Goal: Task Accomplishment & Management: Manage account settings

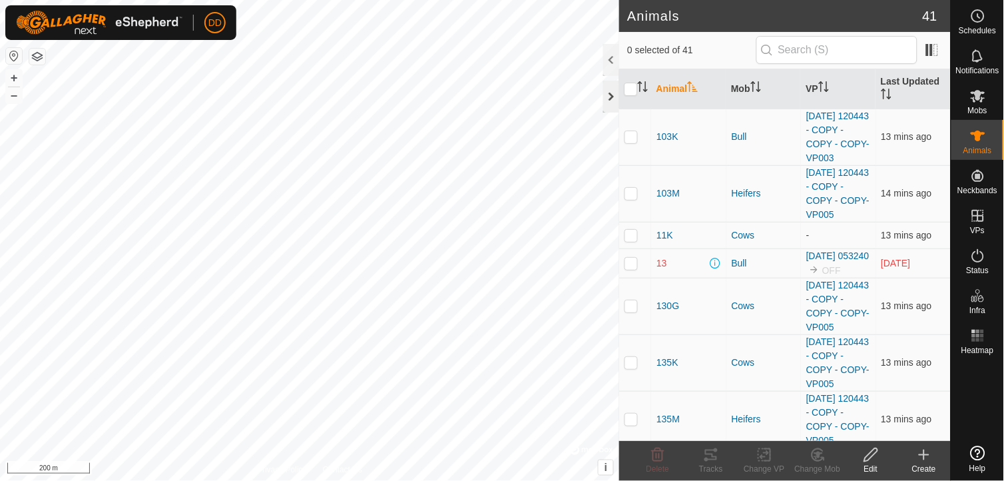
click at [611, 91] on div at bounding box center [611, 97] width 16 height 32
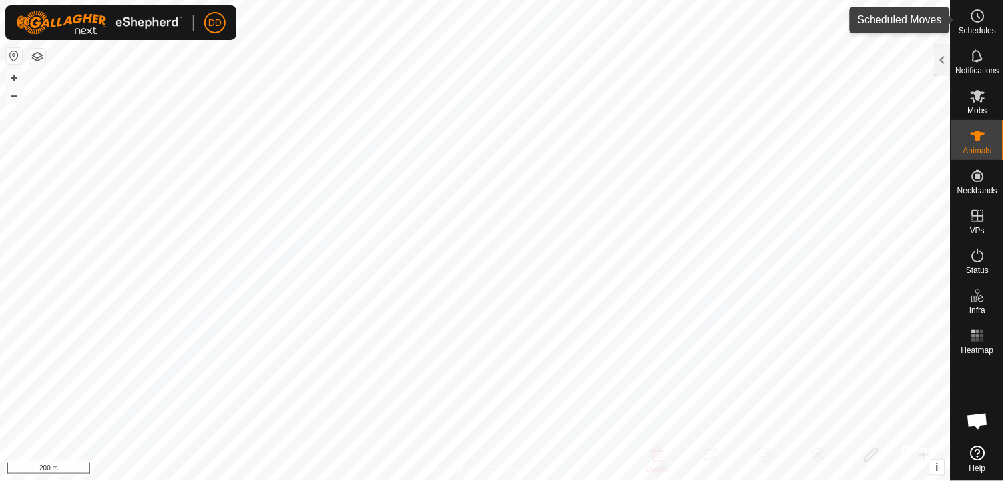
click at [970, 16] on icon at bounding box center [978, 16] width 16 height 16
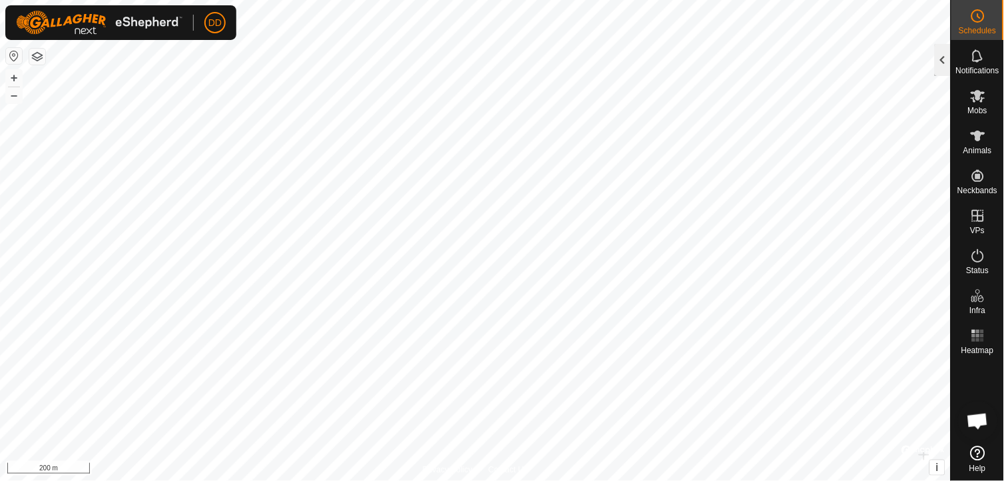
click at [942, 64] on div at bounding box center [942, 60] width 16 height 32
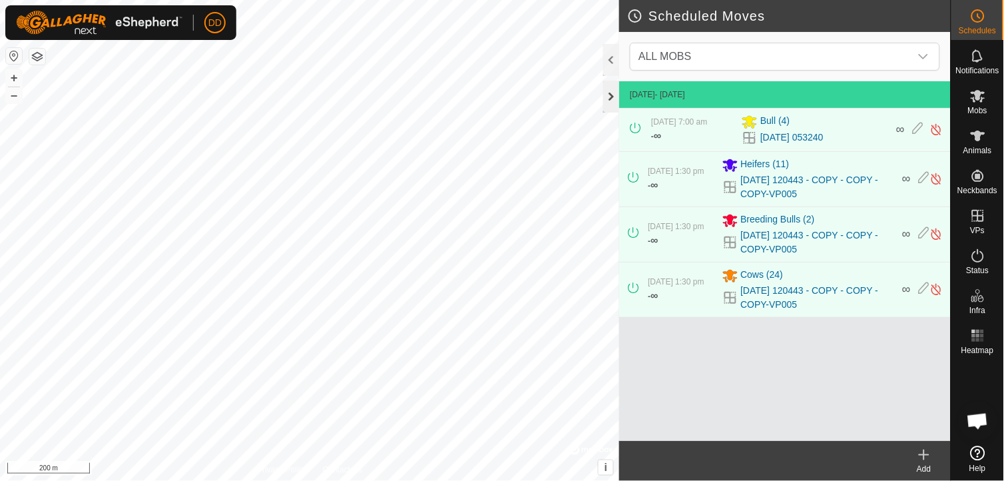
click at [614, 91] on div at bounding box center [611, 97] width 16 height 32
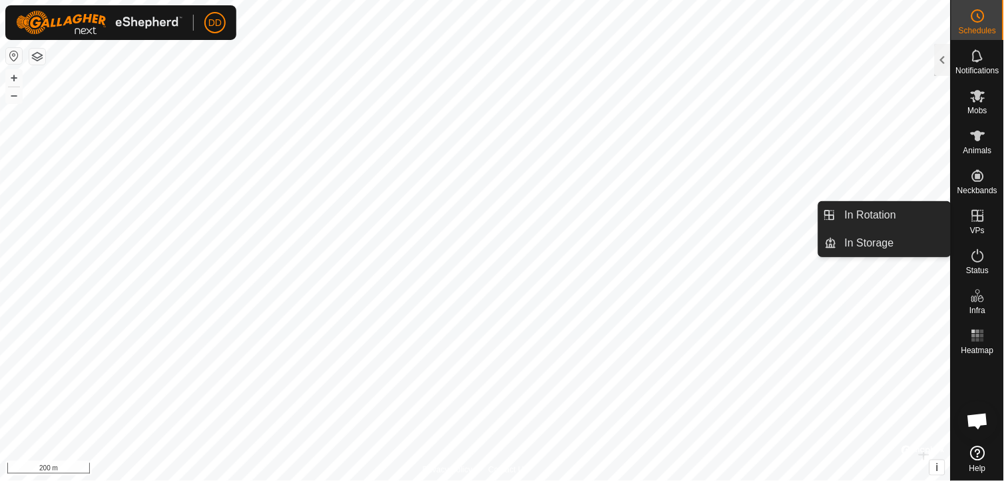
click at [974, 211] on icon at bounding box center [978, 216] width 16 height 16
click at [880, 213] on link "In Rotation" at bounding box center [894, 215] width 114 height 27
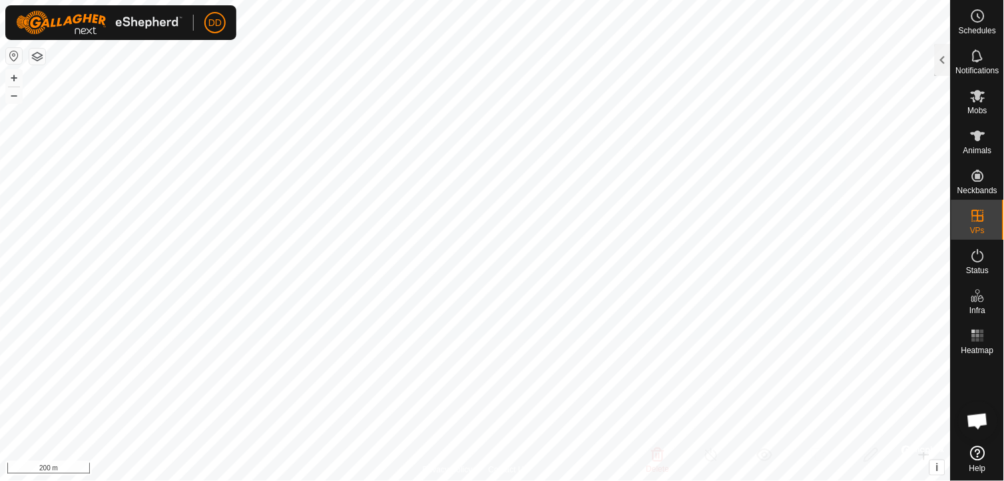
checkbox input "true"
click at [946, 54] on div at bounding box center [942, 60] width 16 height 32
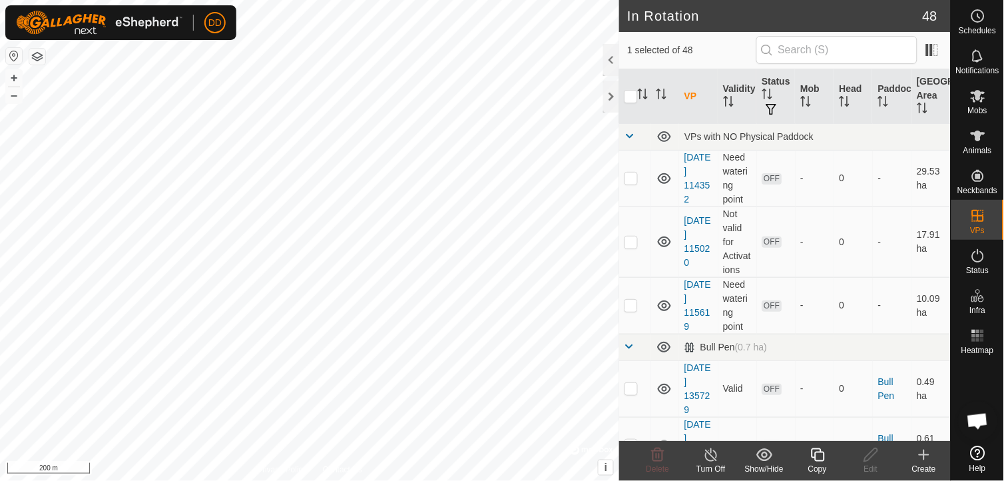
click at [815, 458] on icon at bounding box center [817, 454] width 13 height 13
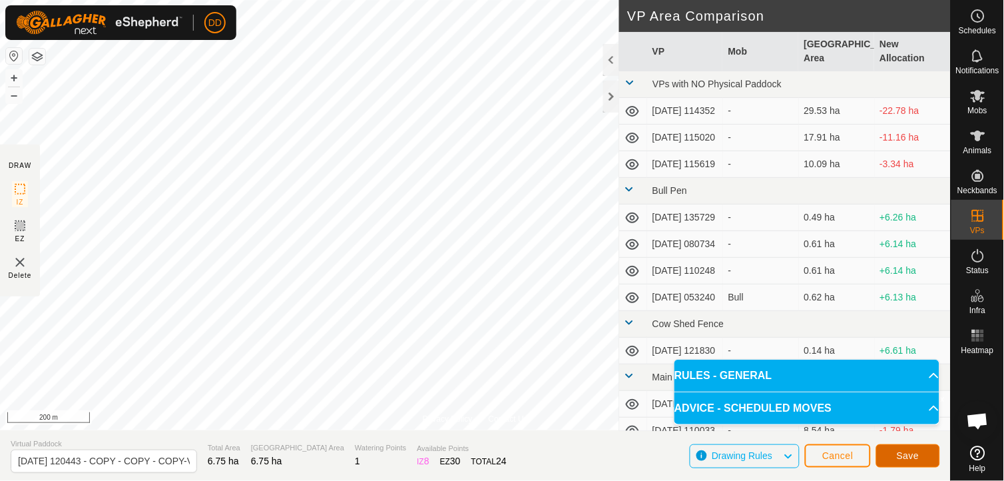
click at [900, 457] on span "Save" at bounding box center [907, 455] width 23 height 11
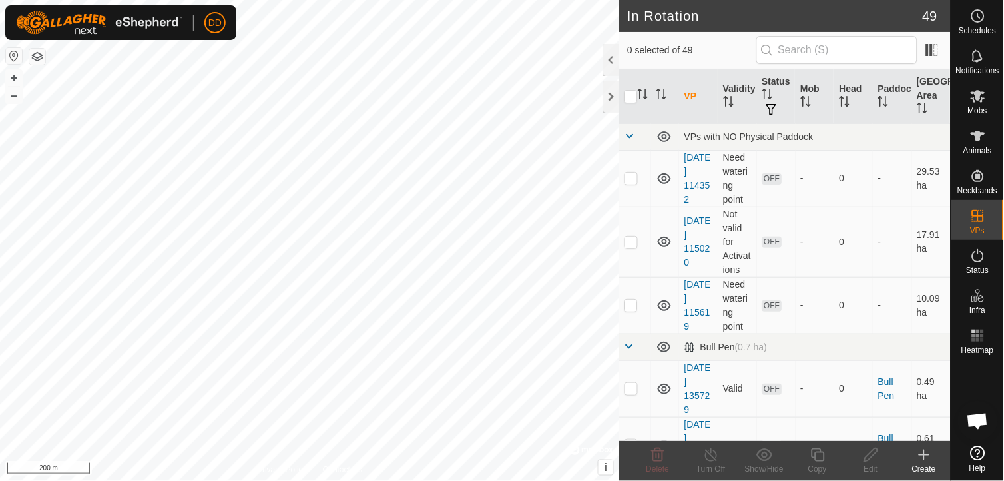
checkbox input "true"
click at [824, 455] on icon at bounding box center [817, 454] width 13 height 13
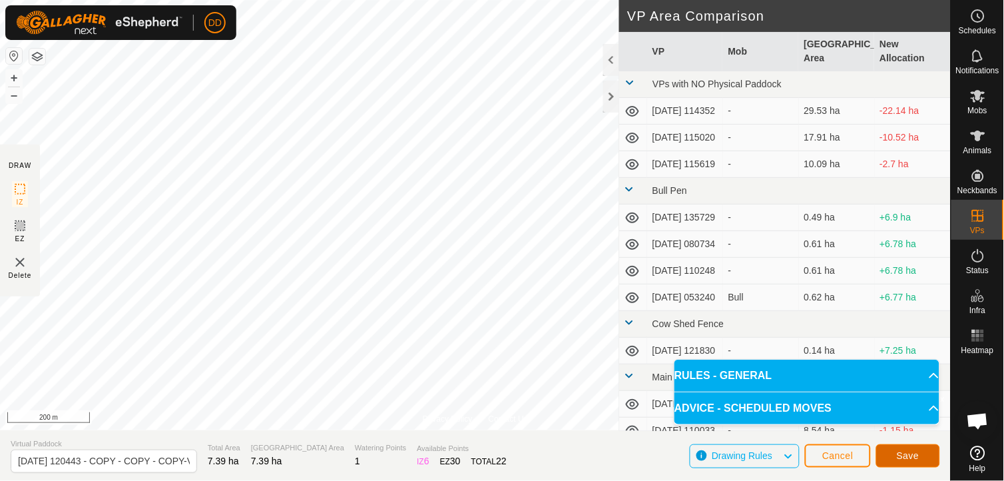
click at [907, 448] on button "Save" at bounding box center [908, 455] width 64 height 23
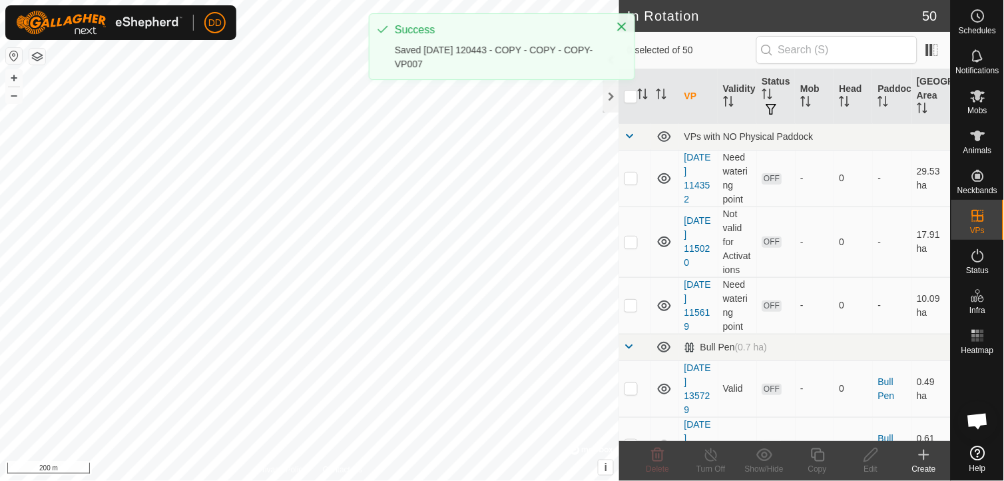
checkbox input "true"
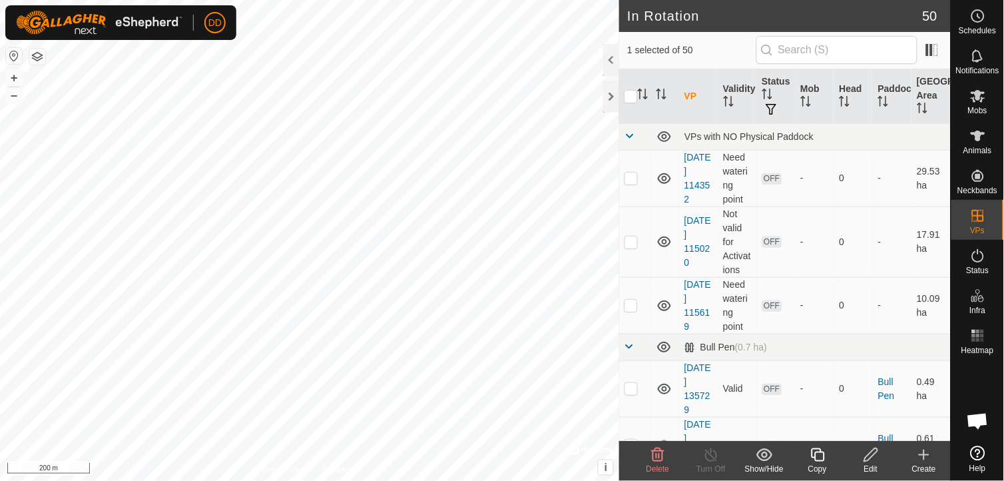
click at [819, 457] on icon at bounding box center [817, 455] width 17 height 16
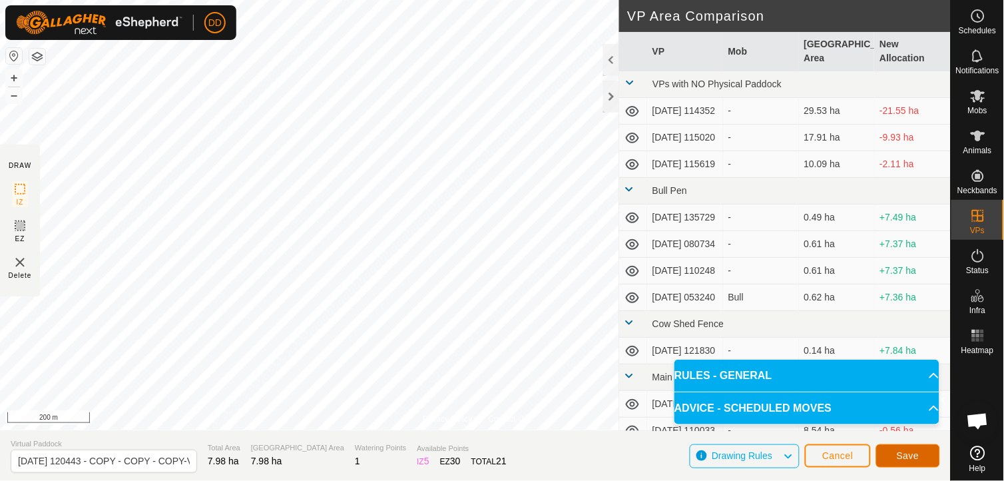
click at [904, 453] on span "Save" at bounding box center [907, 455] width 23 height 11
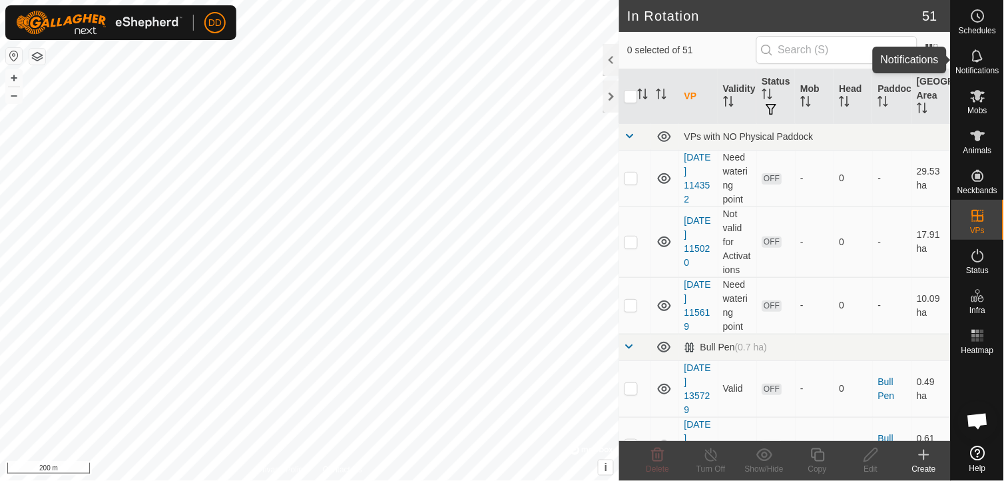
click at [976, 57] on icon at bounding box center [978, 56] width 16 height 16
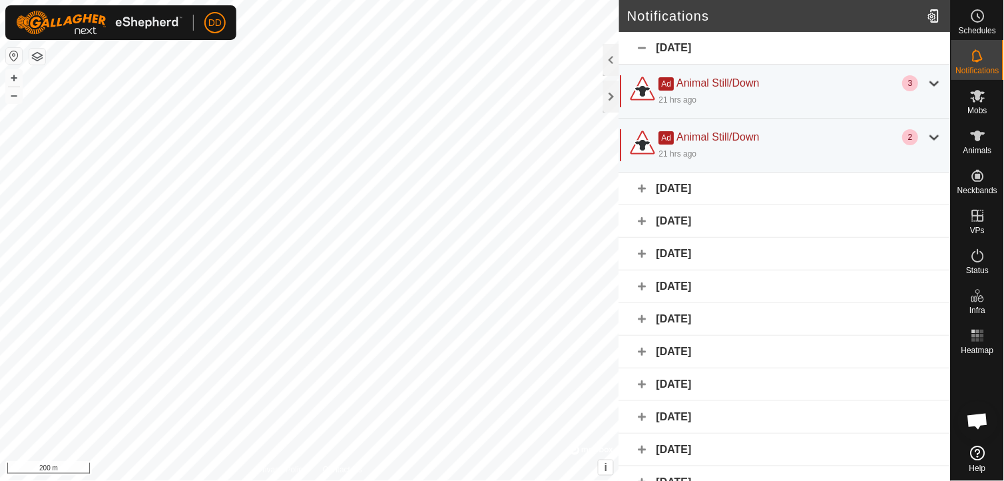
click at [640, 181] on div "[DATE]" at bounding box center [784, 188] width 331 height 33
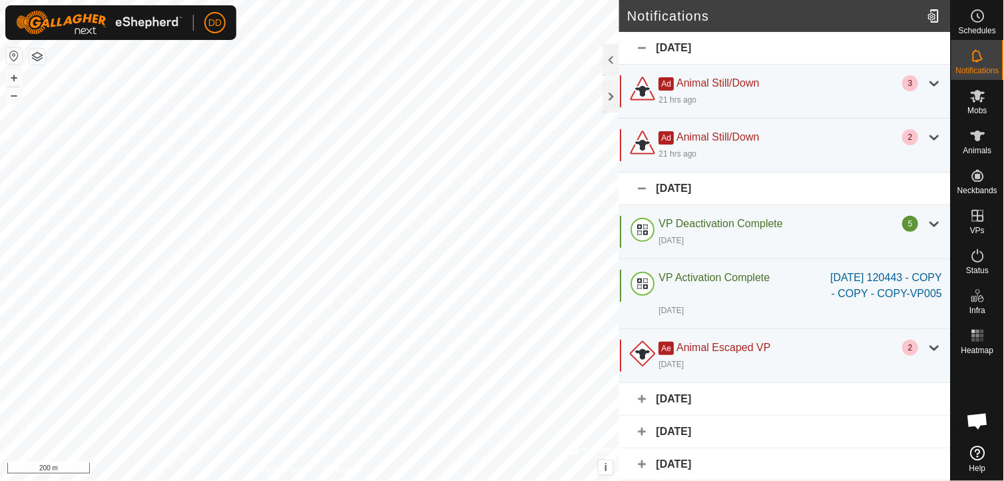
click at [640, 181] on div "[DATE]" at bounding box center [784, 188] width 331 height 33
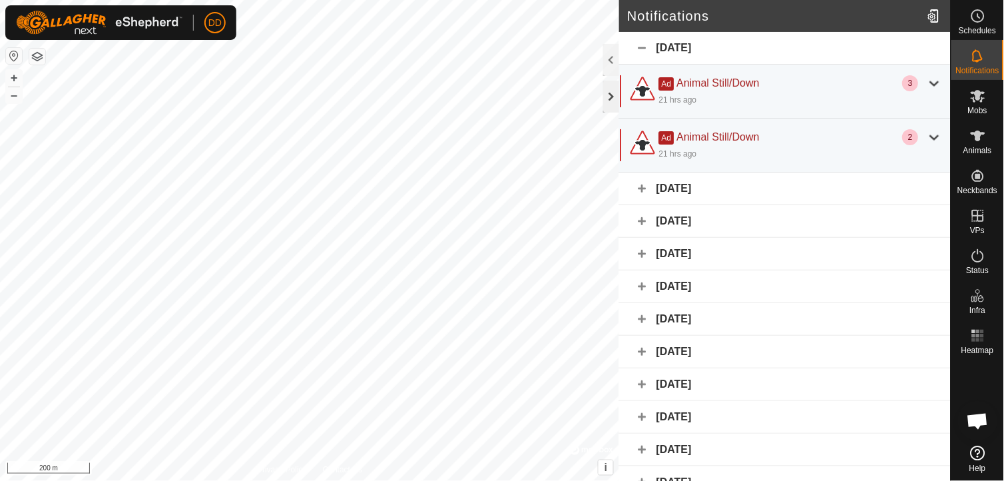
click at [614, 98] on div at bounding box center [611, 97] width 16 height 32
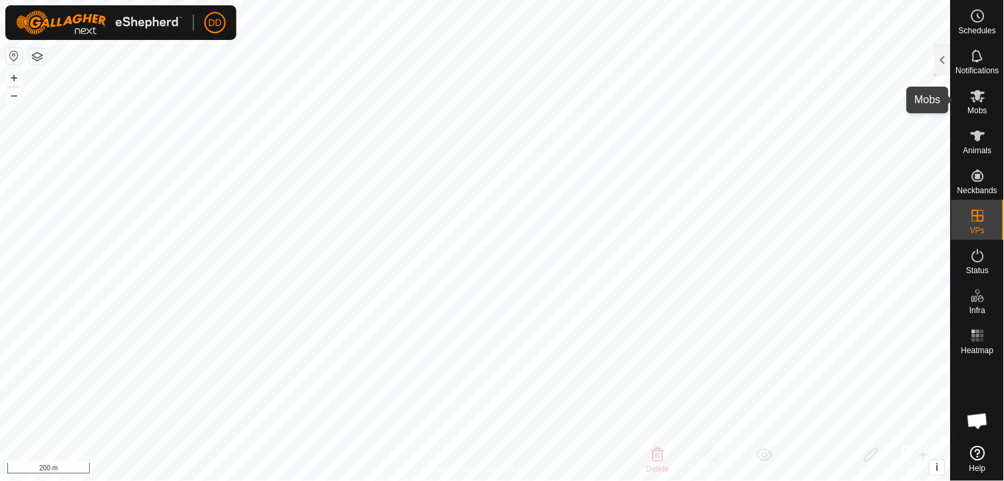
click at [980, 93] on icon at bounding box center [977, 96] width 15 height 13
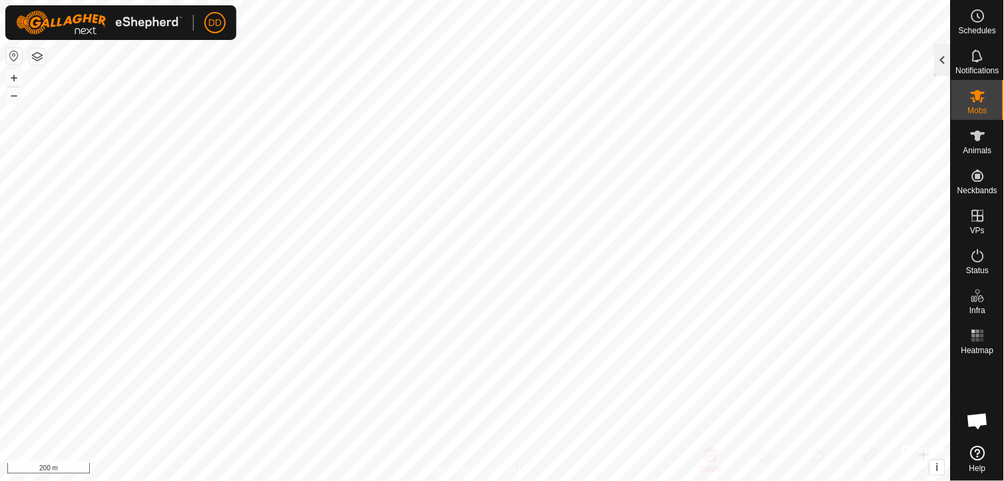
click at [942, 56] on div at bounding box center [942, 60] width 16 height 32
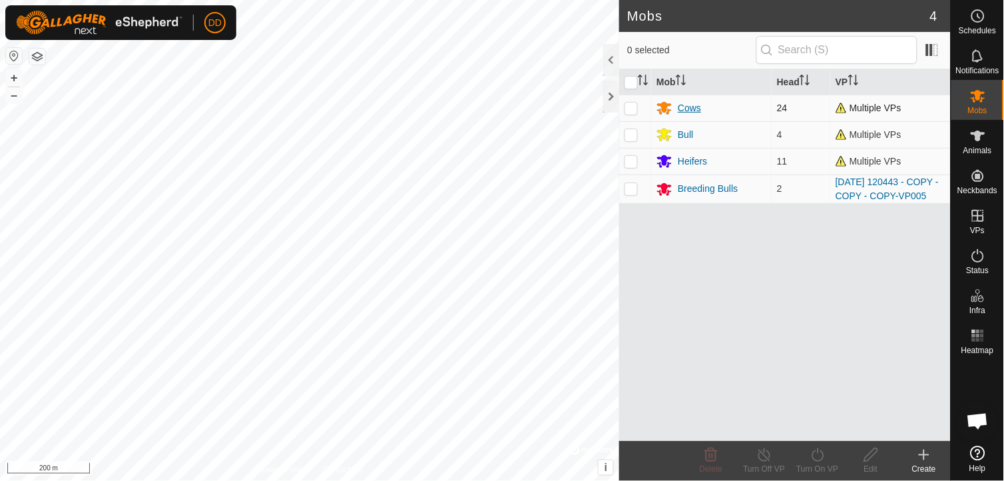
click at [692, 109] on div "Cows" at bounding box center [689, 108] width 23 height 14
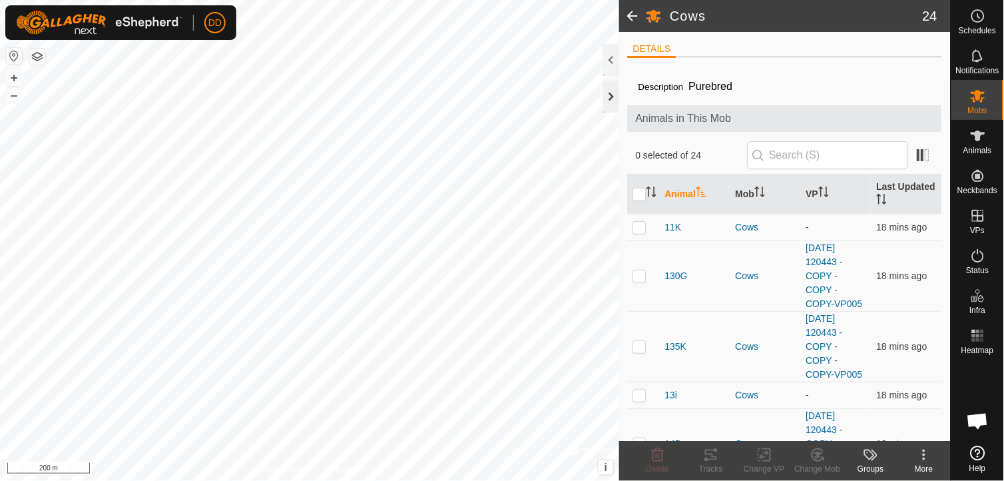
click at [608, 96] on div at bounding box center [611, 97] width 16 height 32
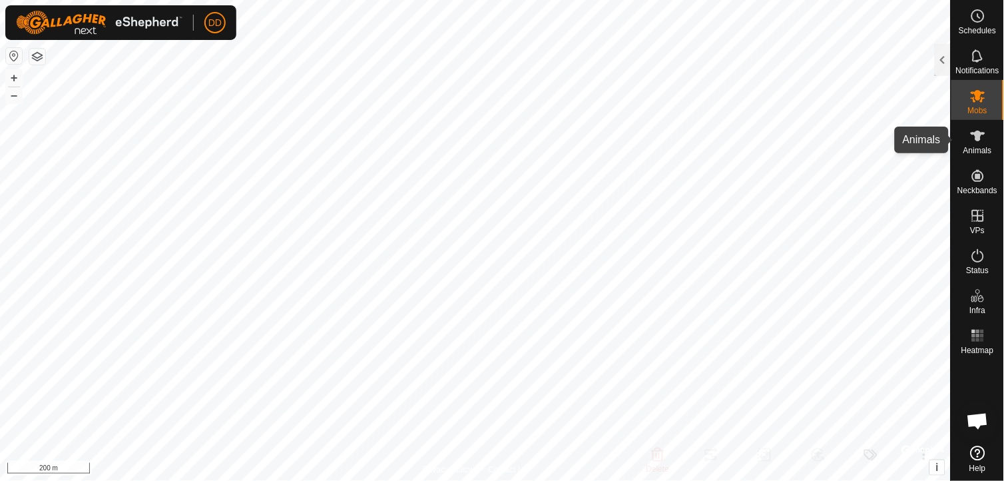
click at [980, 133] on icon at bounding box center [977, 135] width 15 height 11
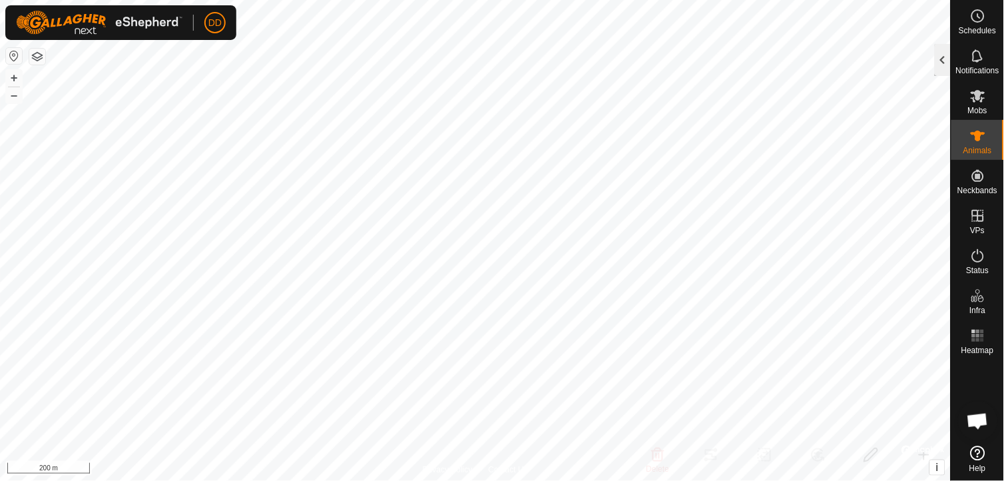
click at [947, 54] on div at bounding box center [942, 60] width 16 height 32
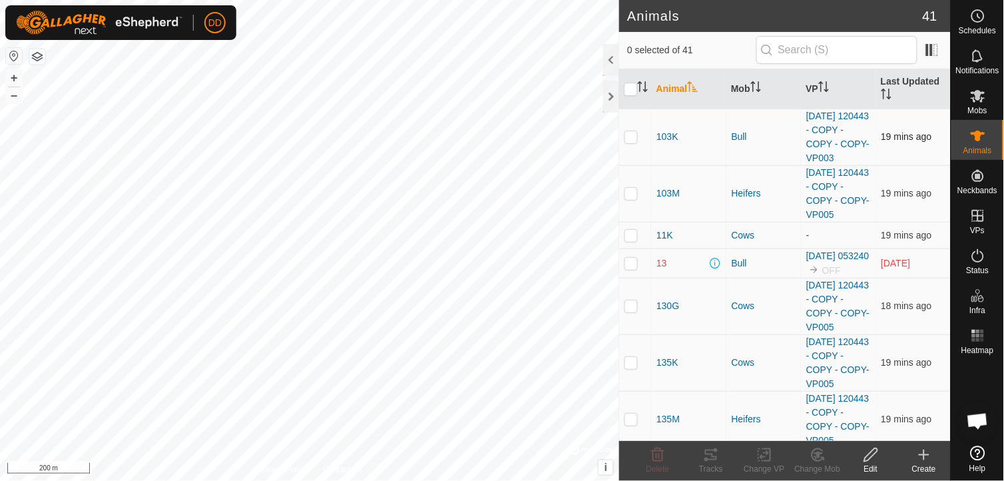
click at [631, 138] on p-checkbox at bounding box center [630, 136] width 13 height 11
click at [812, 456] on icon at bounding box center [816, 455] width 11 height 12
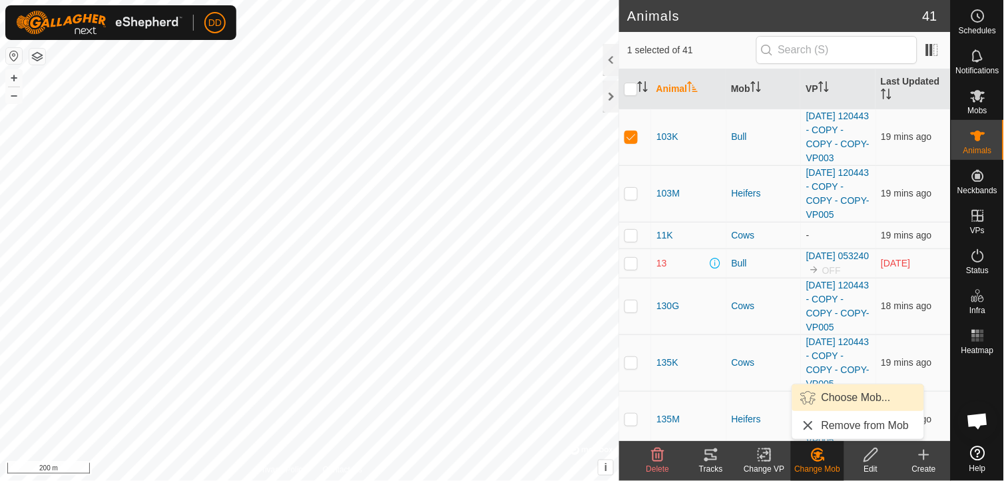
click at [837, 393] on link "Choose Mob..." at bounding box center [858, 397] width 132 height 27
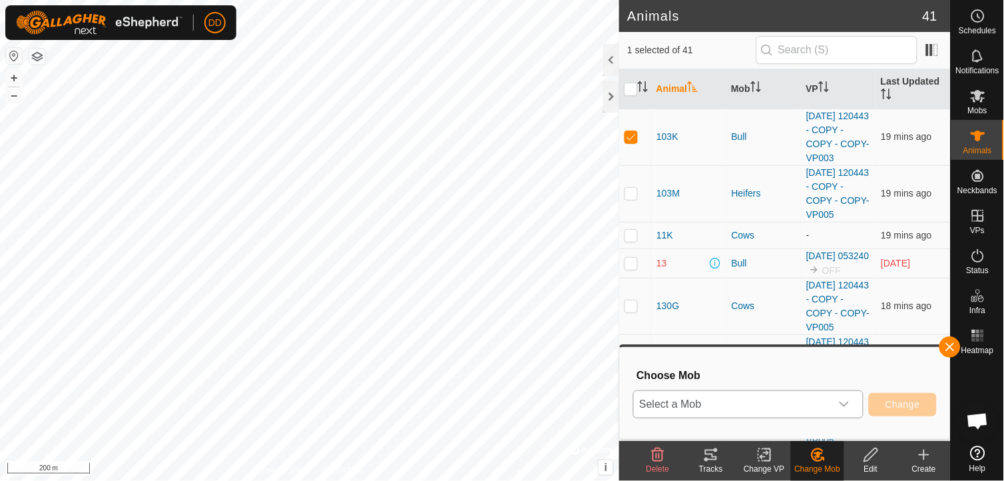
click at [847, 404] on icon "dropdown trigger" at bounding box center [843, 404] width 9 height 5
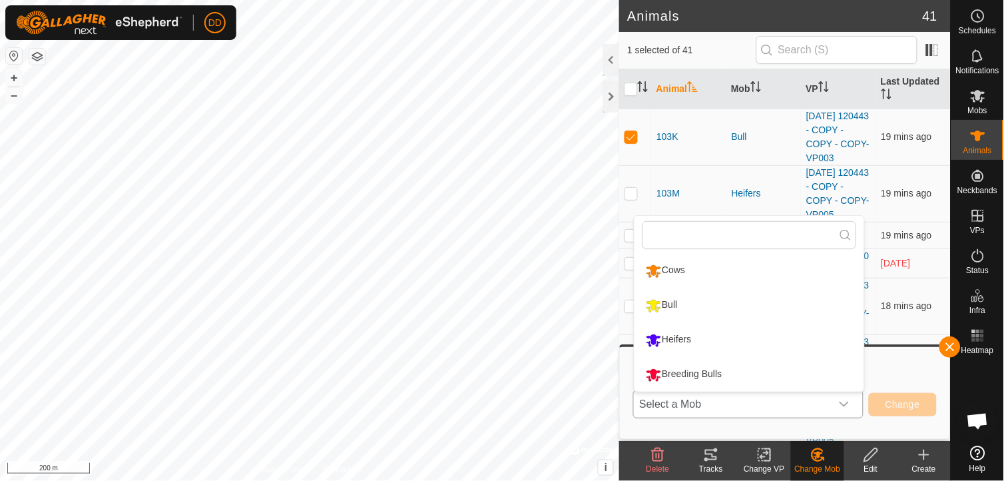
click at [709, 269] on li "Cows" at bounding box center [749, 270] width 230 height 33
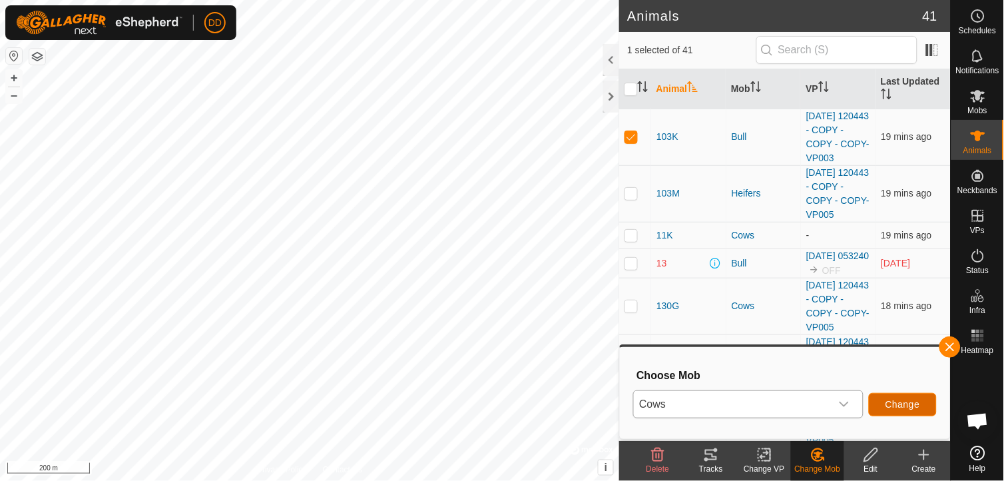
click at [897, 406] on span "Change" at bounding box center [902, 404] width 35 height 11
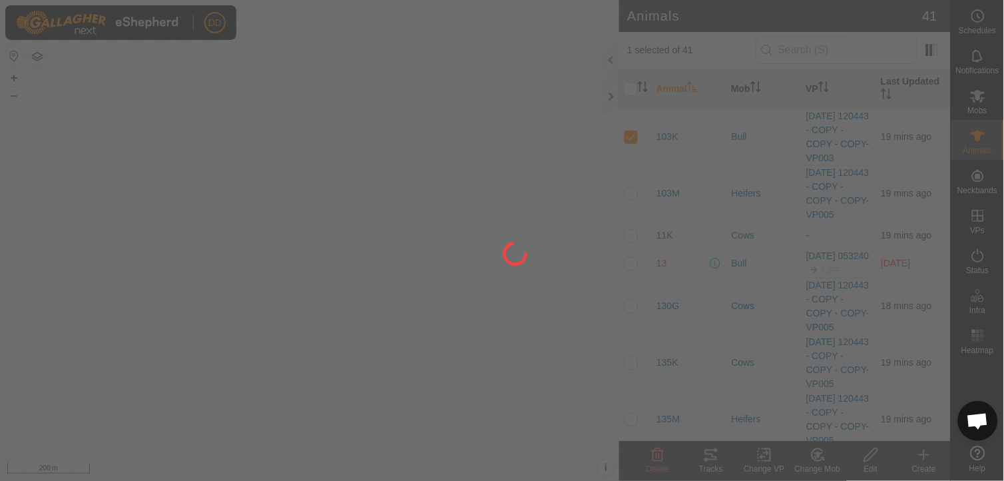
checkbox input "false"
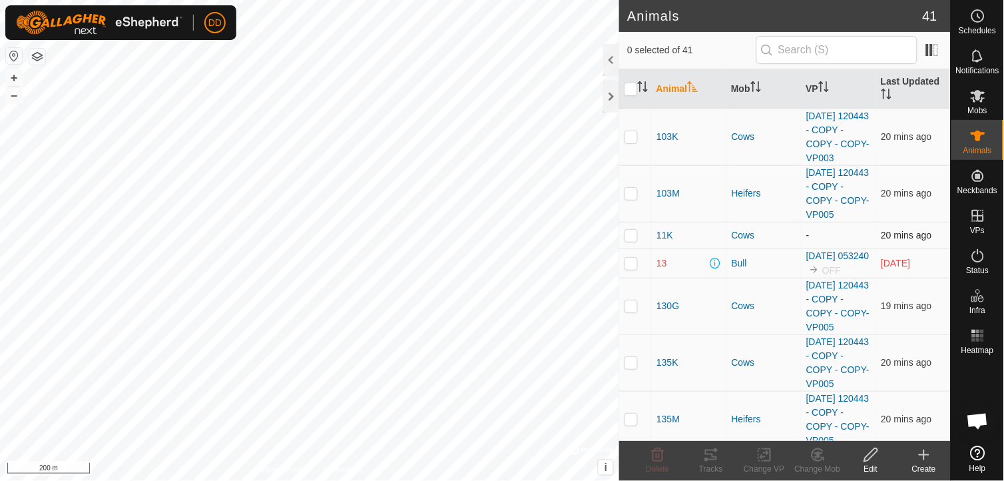
click at [629, 236] on p-checkbox at bounding box center [630, 235] width 13 height 11
checkbox input "true"
click at [633, 268] on p-checkbox at bounding box center [630, 263] width 13 height 11
checkbox input "true"
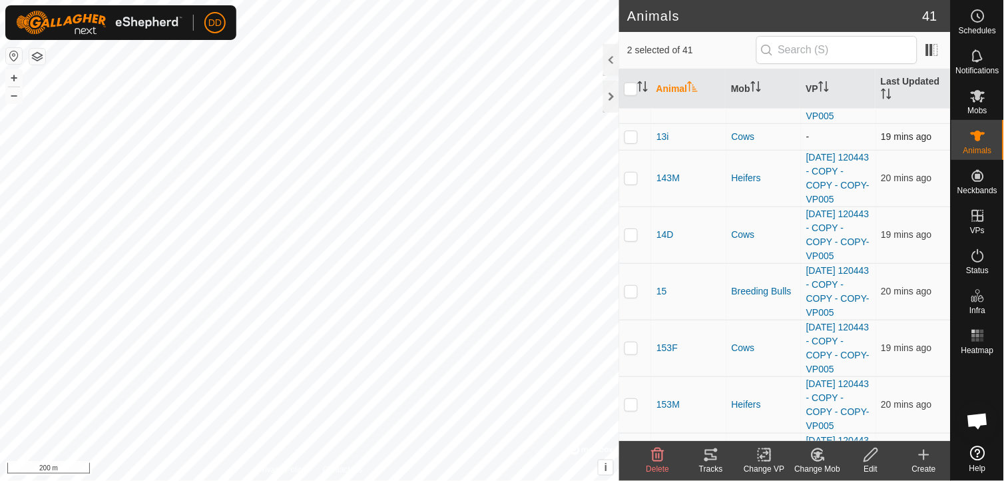
click at [634, 142] on p-checkbox at bounding box center [630, 136] width 13 height 11
checkbox input "true"
click at [632, 296] on p-checkbox at bounding box center [630, 291] width 13 height 11
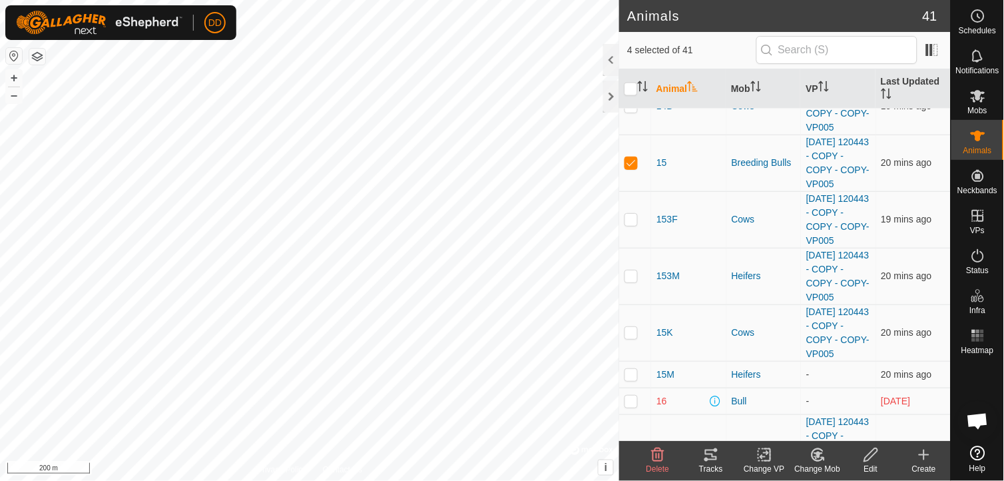
scroll to position [473, 0]
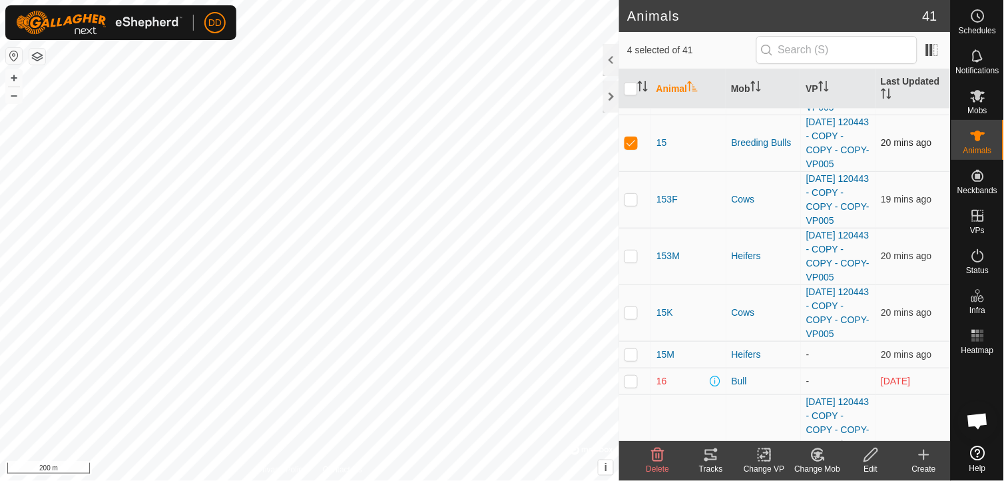
click at [628, 148] on p-checkbox at bounding box center [630, 142] width 13 height 11
checkbox input "false"
click at [632, 359] on p-checkbox at bounding box center [630, 354] width 13 height 11
checkbox input "true"
click at [628, 386] on p-checkbox at bounding box center [630, 380] width 13 height 11
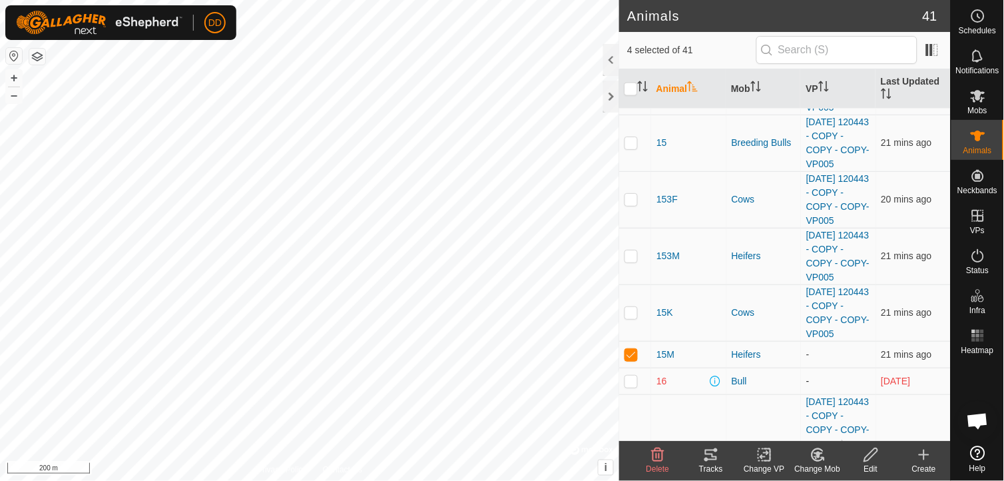
checkbox input "true"
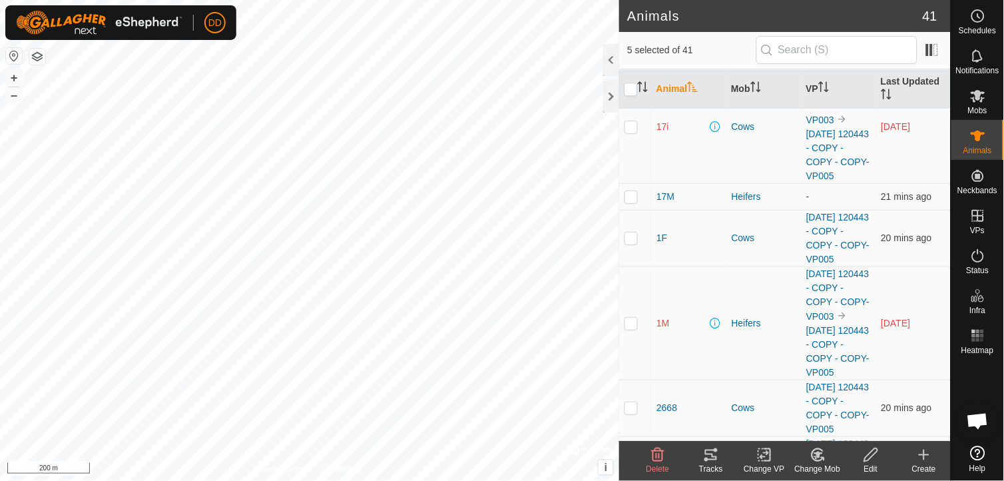
click at [626, 132] on p-checkbox at bounding box center [630, 126] width 13 height 11
checkbox input "true"
click at [629, 202] on p-checkbox at bounding box center [630, 196] width 13 height 11
checkbox input "true"
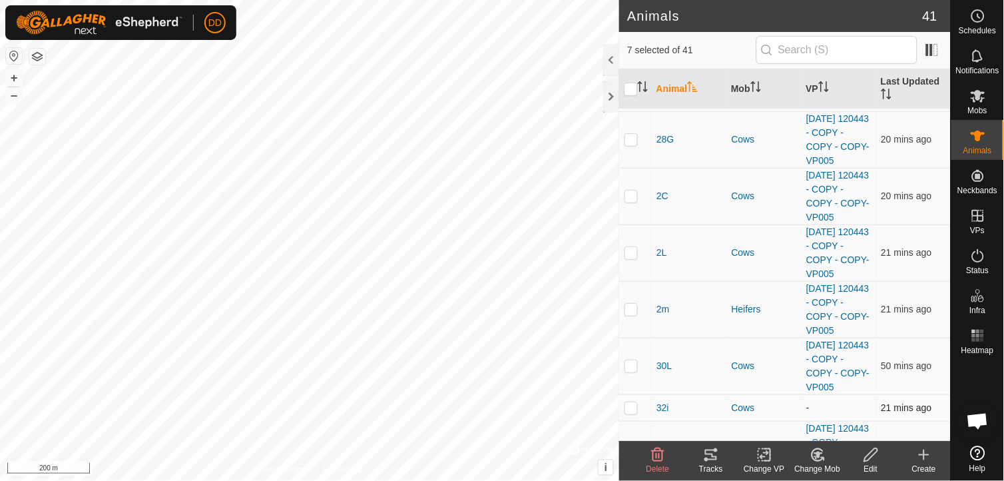
click at [631, 413] on p-checkbox at bounding box center [630, 407] width 13 height 11
checkbox input "true"
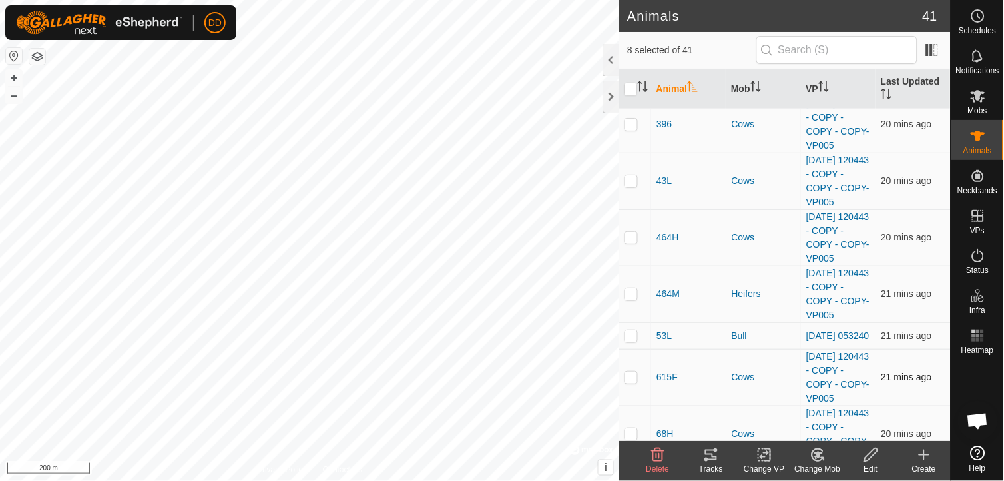
click at [628, 382] on p-checkbox at bounding box center [630, 376] width 13 height 11
checkbox input "true"
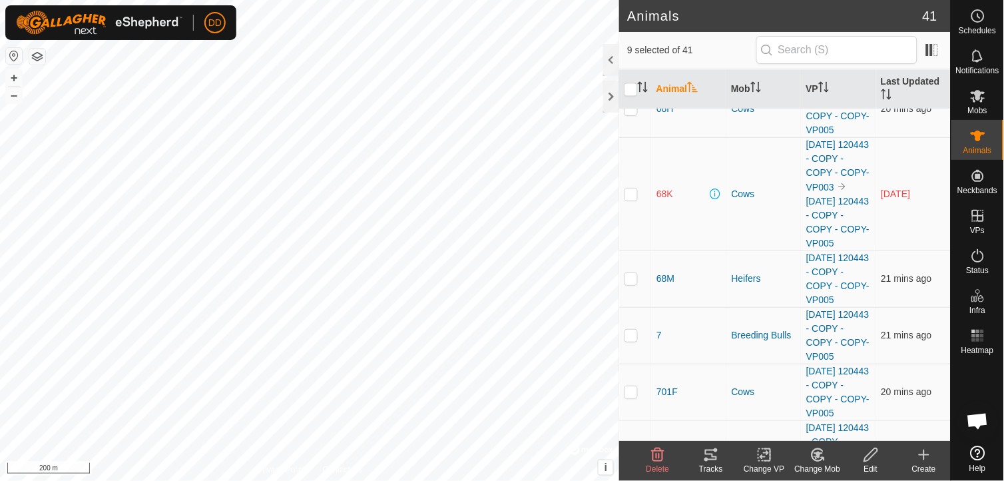
click at [632, 199] on p-checkbox at bounding box center [630, 193] width 13 height 11
checkbox input "true"
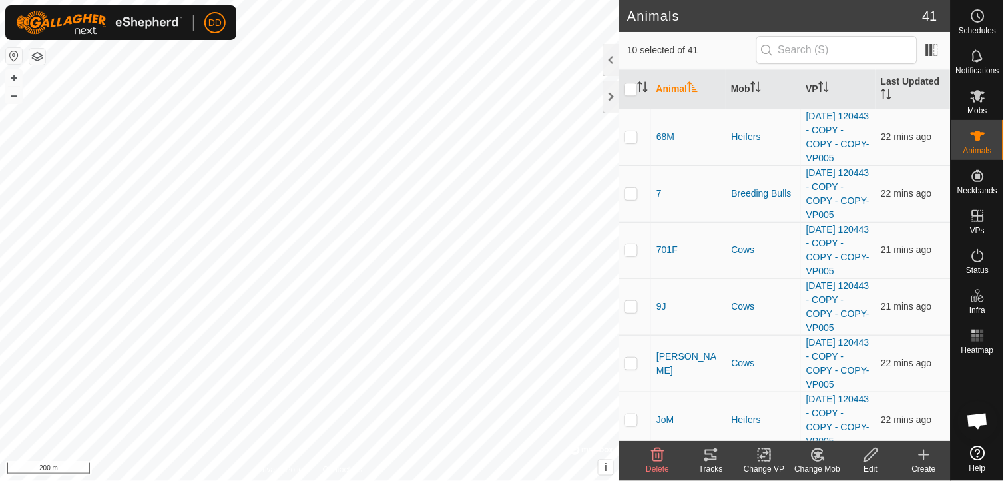
scroll to position [1939, 0]
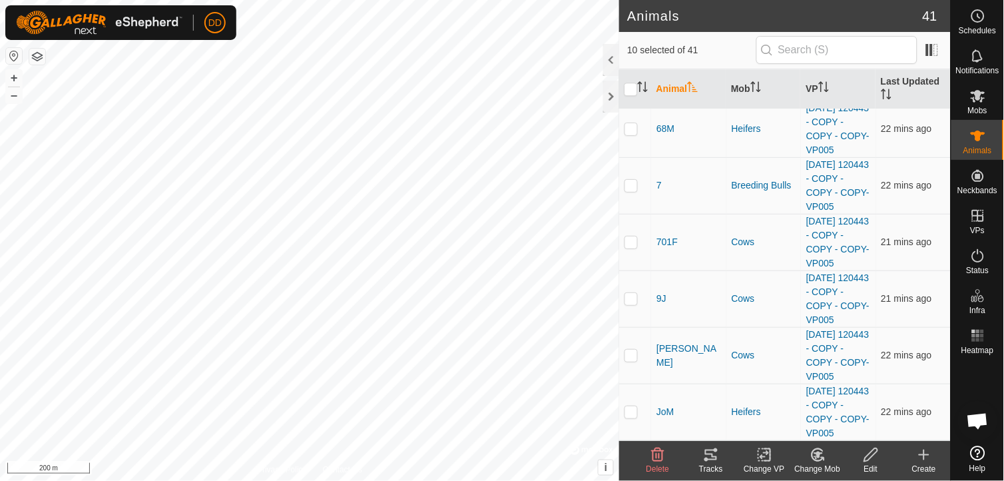
click at [817, 454] on icon at bounding box center [817, 454] width 9 height 7
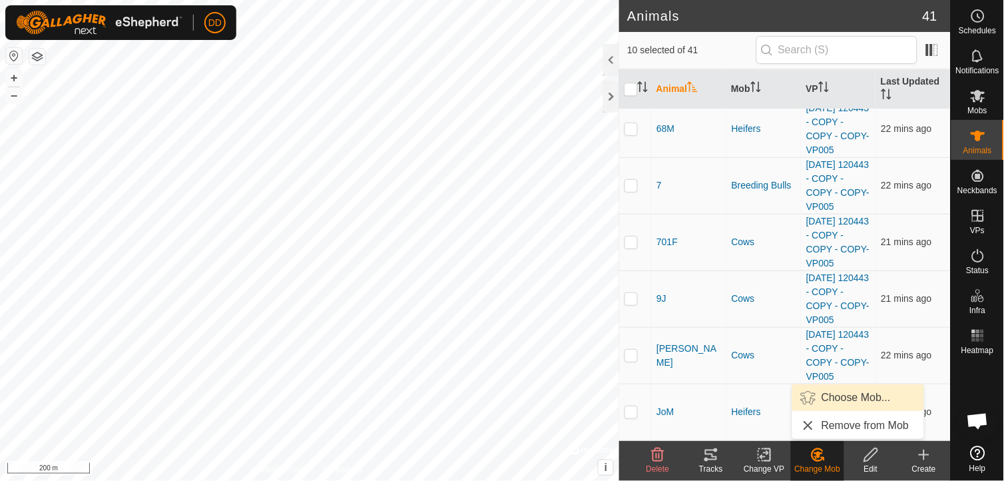
click at [828, 391] on link "Choose Mob..." at bounding box center [858, 397] width 132 height 27
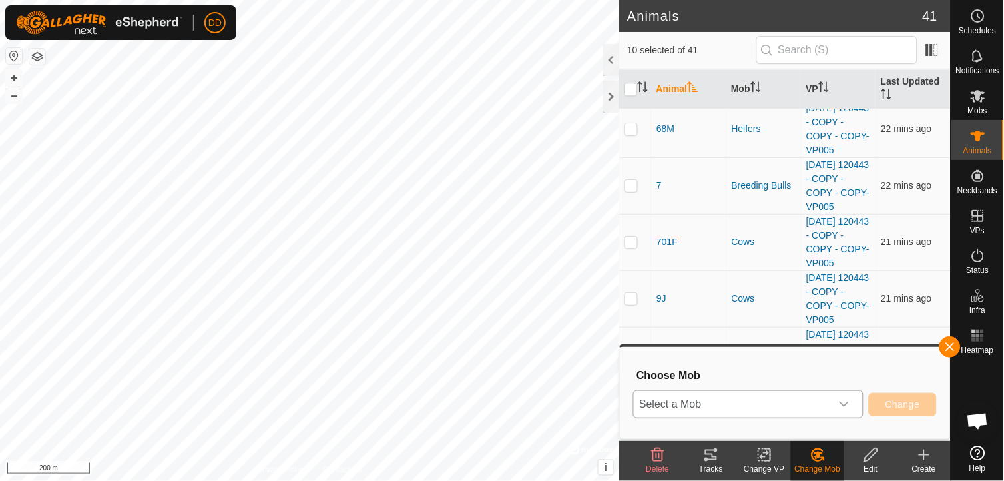
click at [849, 400] on icon "dropdown trigger" at bounding box center [844, 404] width 11 height 11
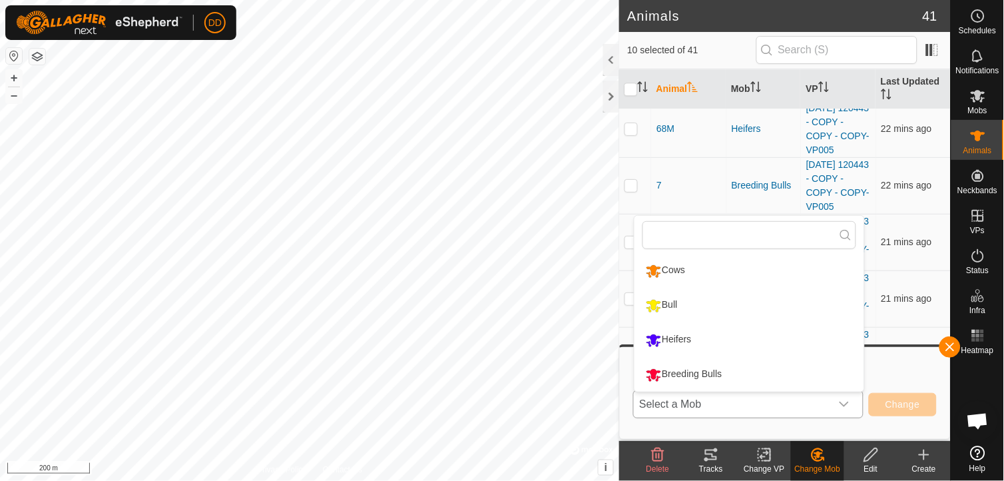
click at [680, 301] on li "Bull" at bounding box center [749, 305] width 230 height 33
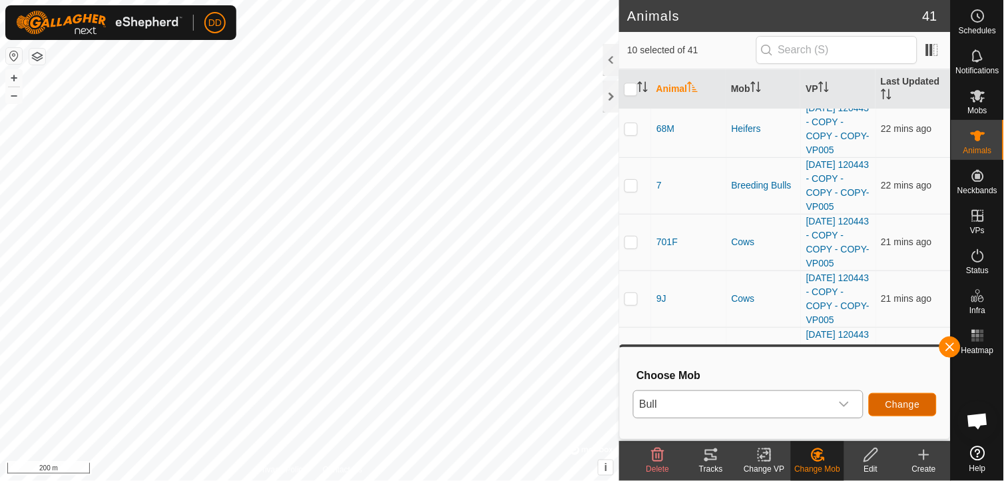
click at [900, 401] on span "Change" at bounding box center [902, 404] width 35 height 11
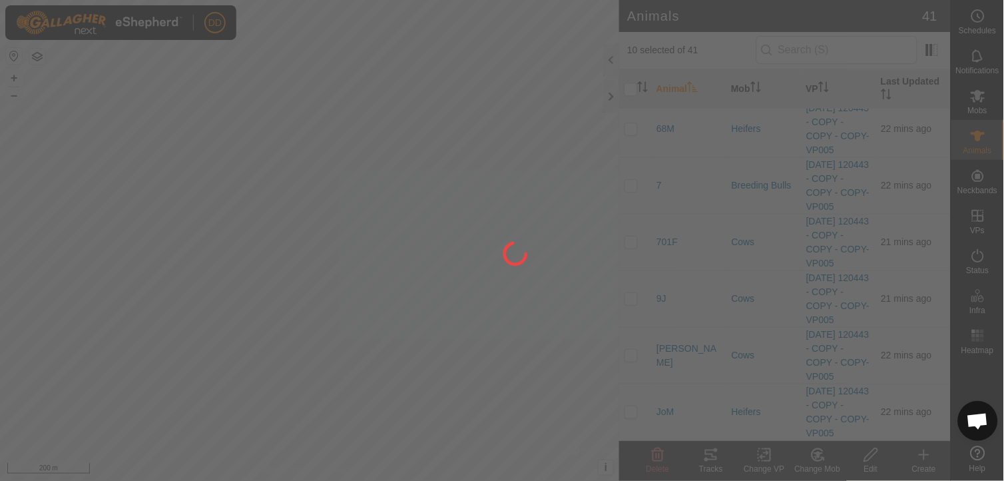
checkbox input "false"
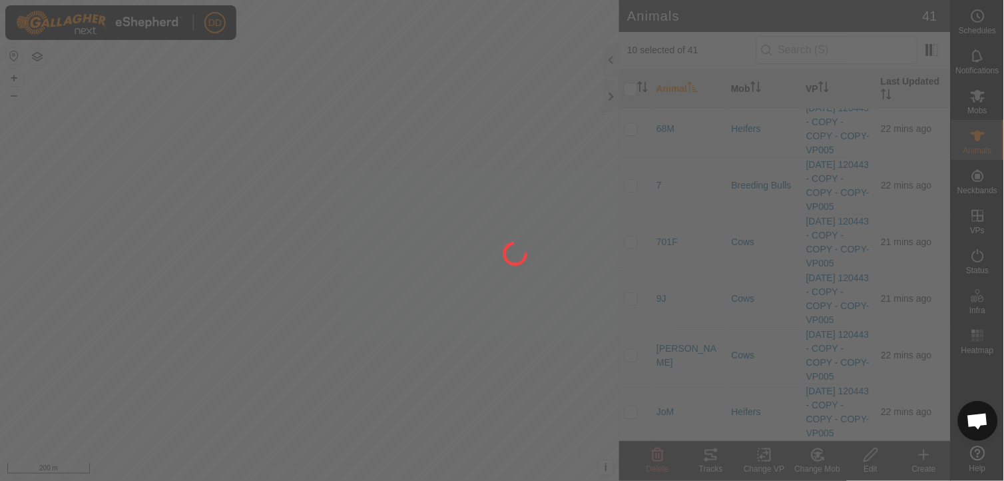
checkbox input "false"
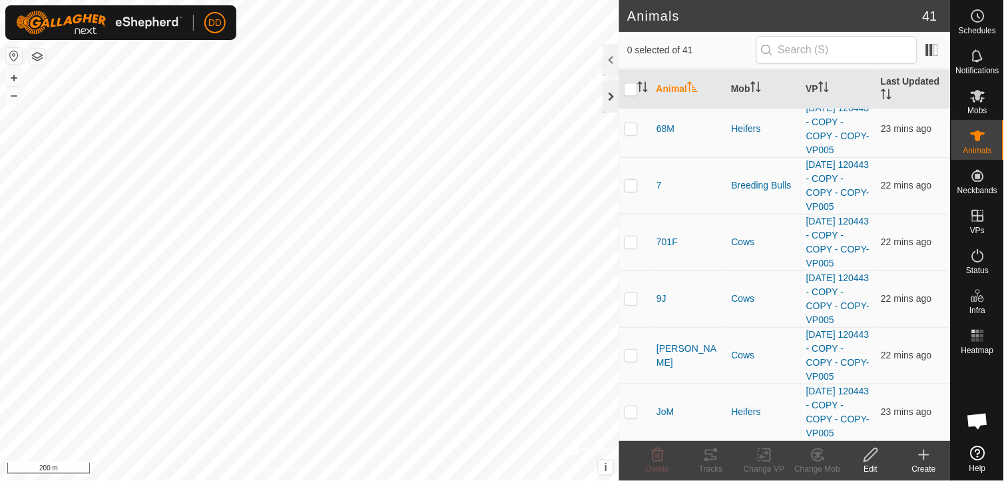
click at [610, 97] on div at bounding box center [611, 97] width 16 height 32
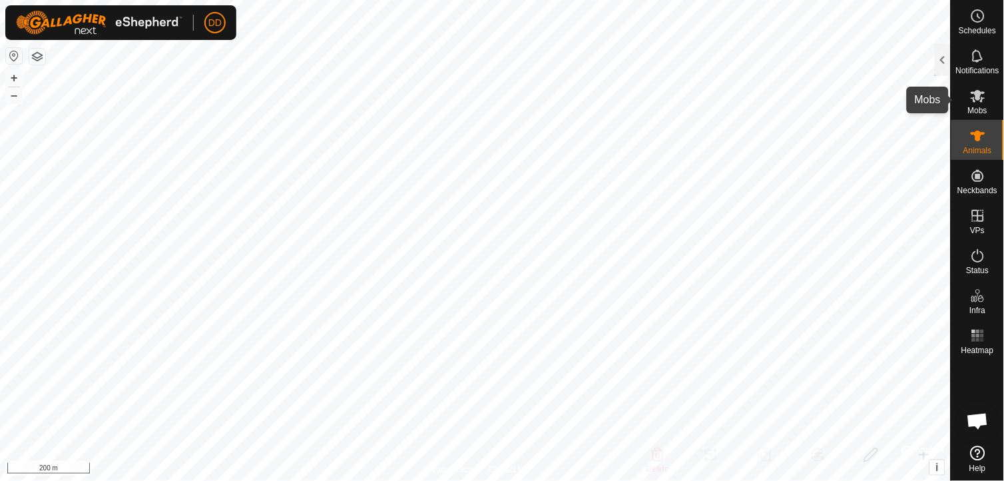
click at [982, 102] on icon at bounding box center [978, 96] width 16 height 16
click at [936, 63] on div at bounding box center [942, 60] width 16 height 32
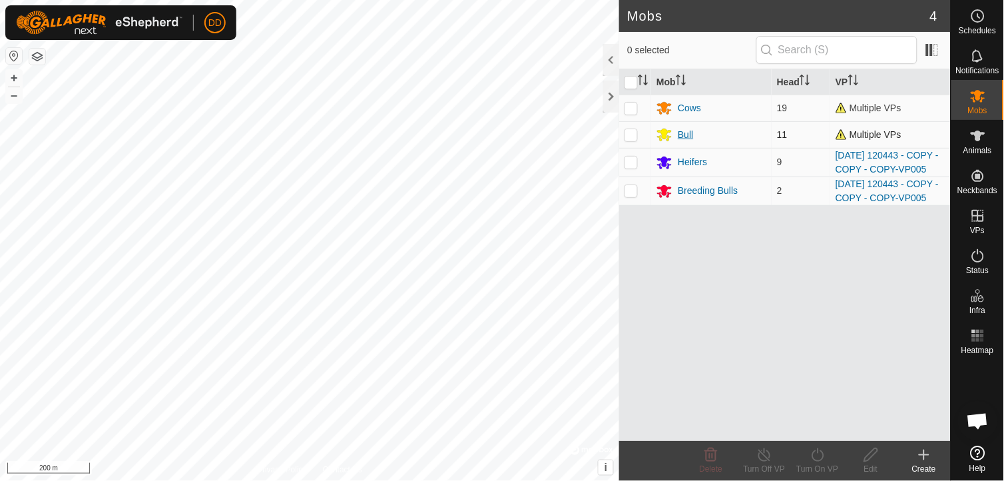
click at [680, 130] on div "Bull" at bounding box center [685, 135] width 15 height 14
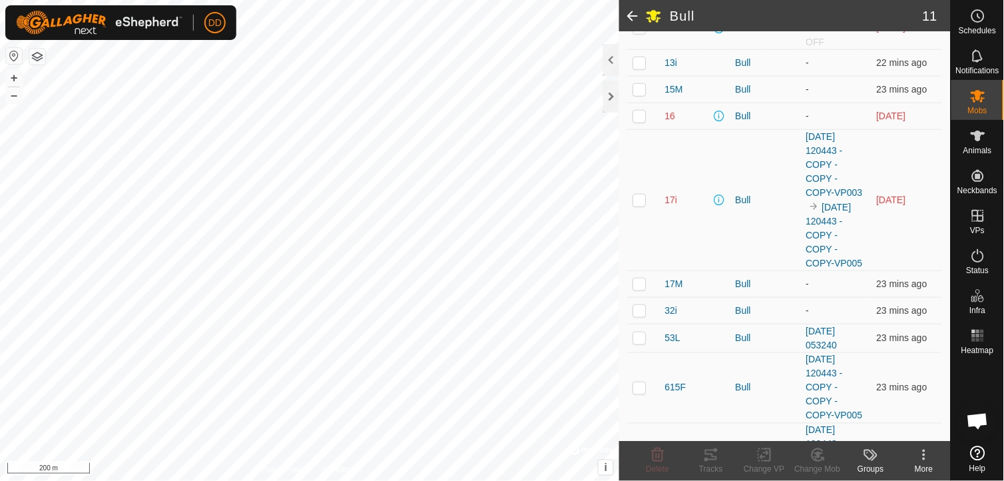
scroll to position [236, 0]
click at [638, 335] on p-checkbox at bounding box center [639, 335] width 13 height 11
click at [820, 465] on div "Change Mob" at bounding box center [817, 469] width 53 height 12
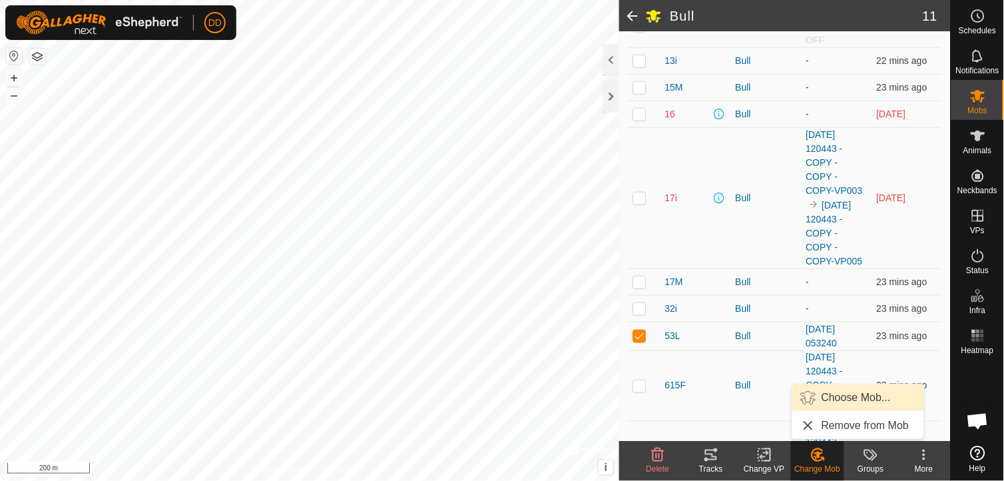
click at [831, 391] on link "Choose Mob..." at bounding box center [858, 397] width 132 height 27
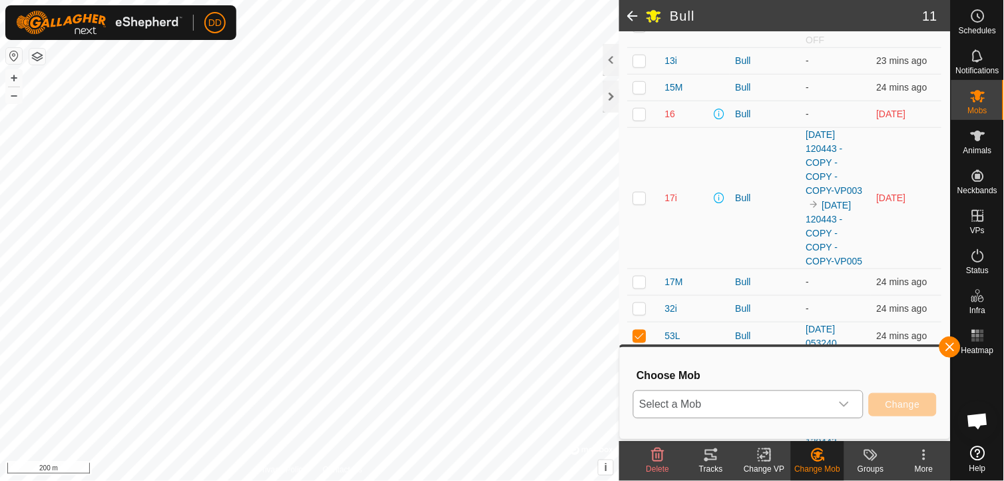
click at [848, 397] on div "dropdown trigger" at bounding box center [844, 404] width 27 height 27
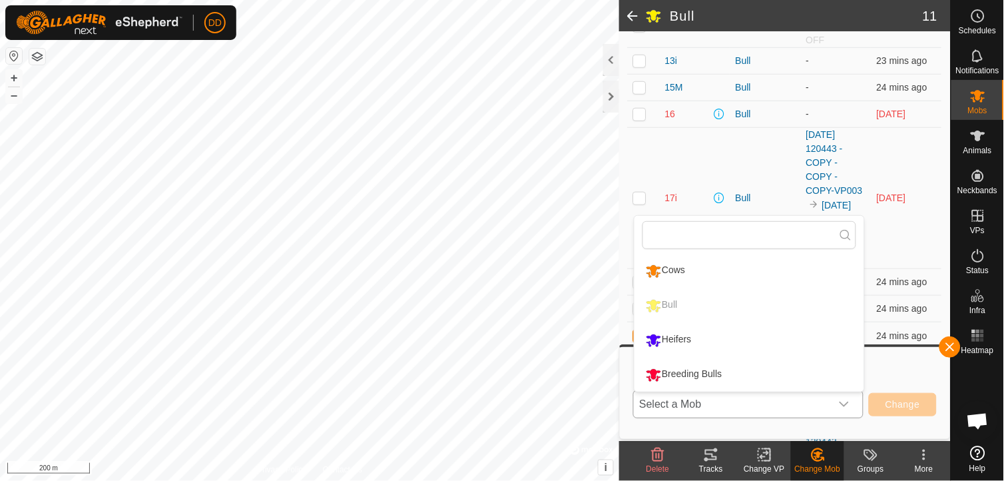
click at [715, 373] on li "Breeding Bulls" at bounding box center [749, 374] width 230 height 33
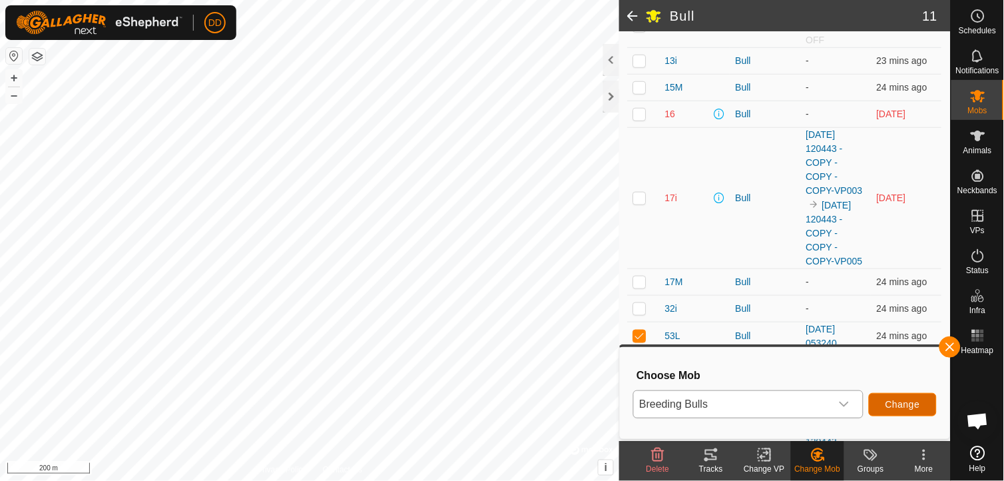
click at [900, 399] on span "Change" at bounding box center [902, 404] width 35 height 11
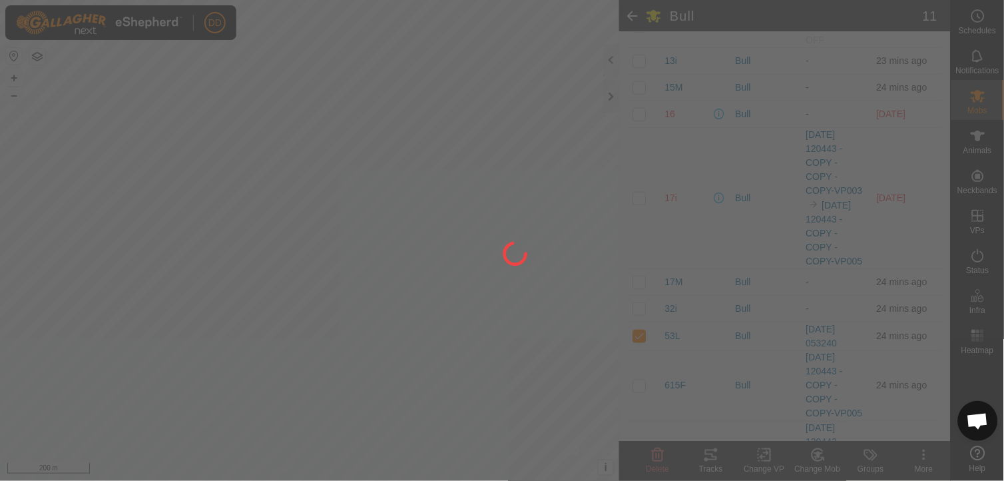
checkbox input "false"
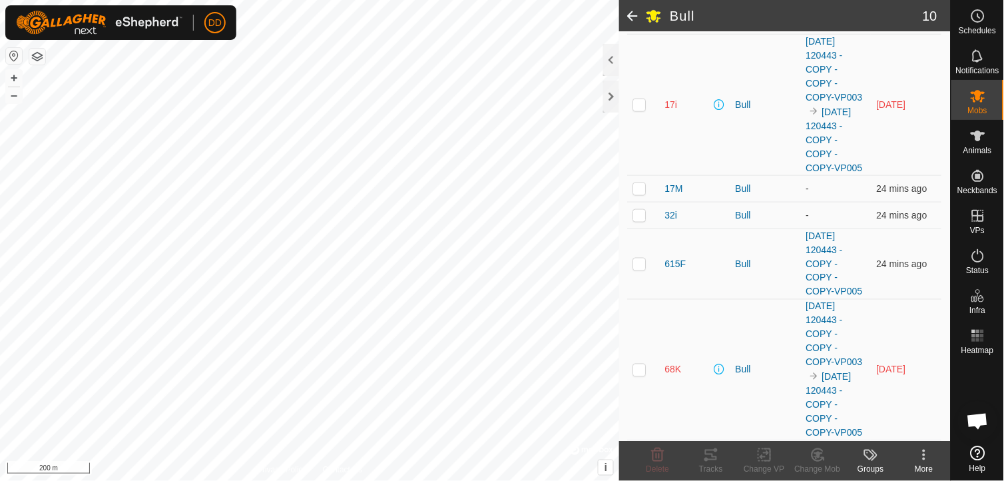
scroll to position [0, 0]
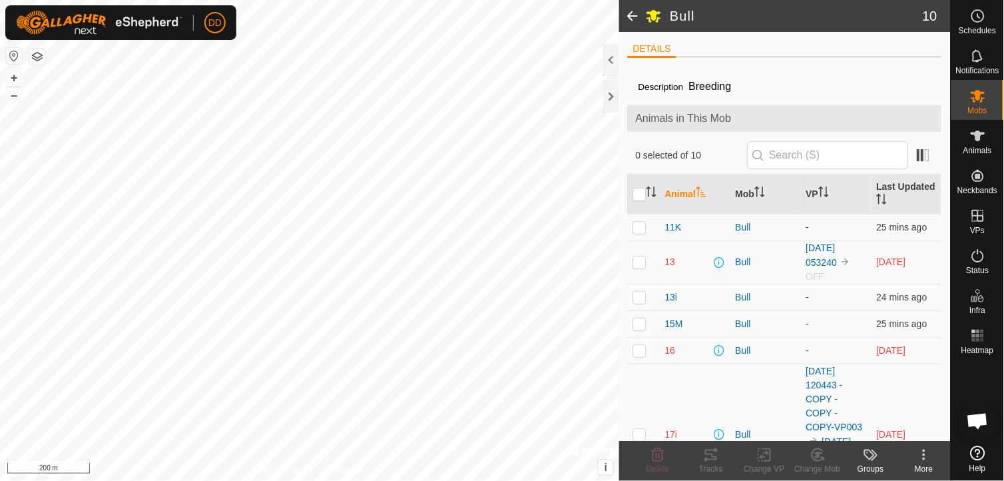
click at [934, 458] on kebab-svg-icon at bounding box center [923, 455] width 53 height 16
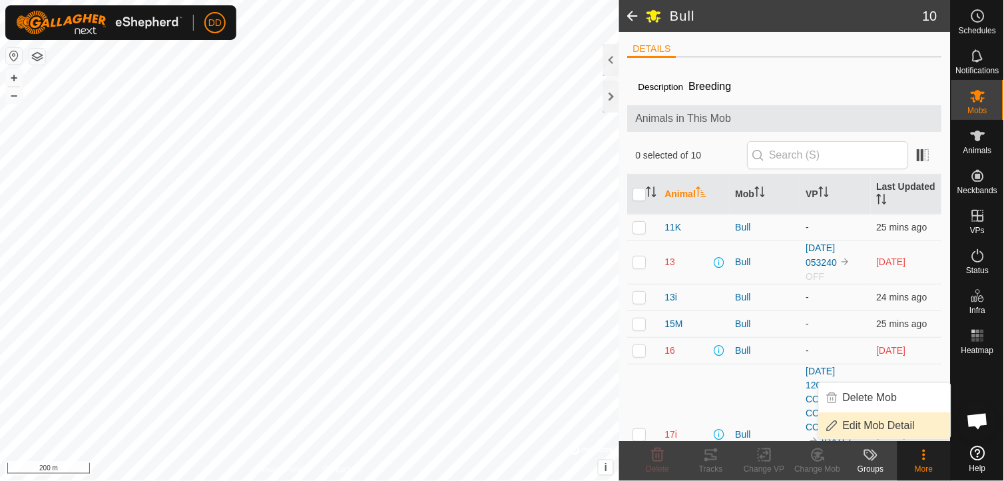
click at [896, 427] on link "Edit Mob Detail" at bounding box center [885, 425] width 132 height 27
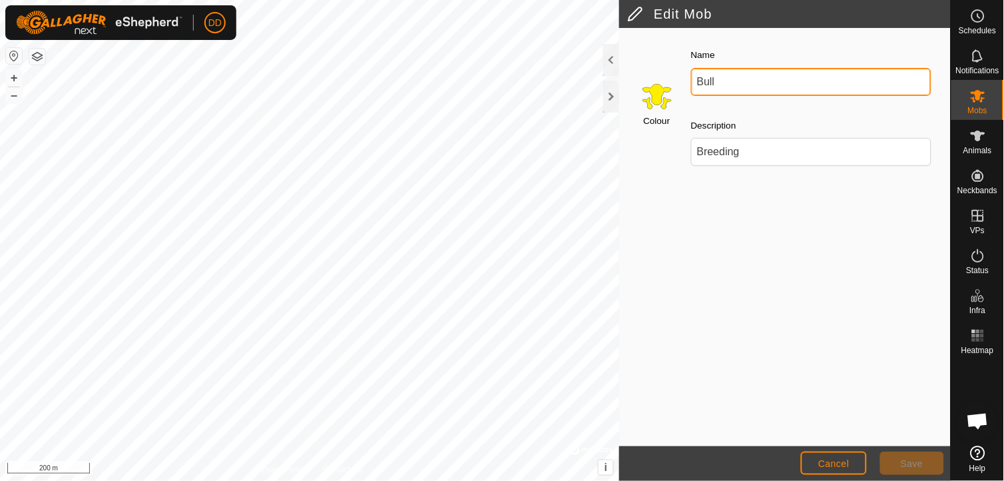
click at [733, 80] on input "Bull" at bounding box center [811, 82] width 240 height 28
type input "B"
type input "Sale Pen"
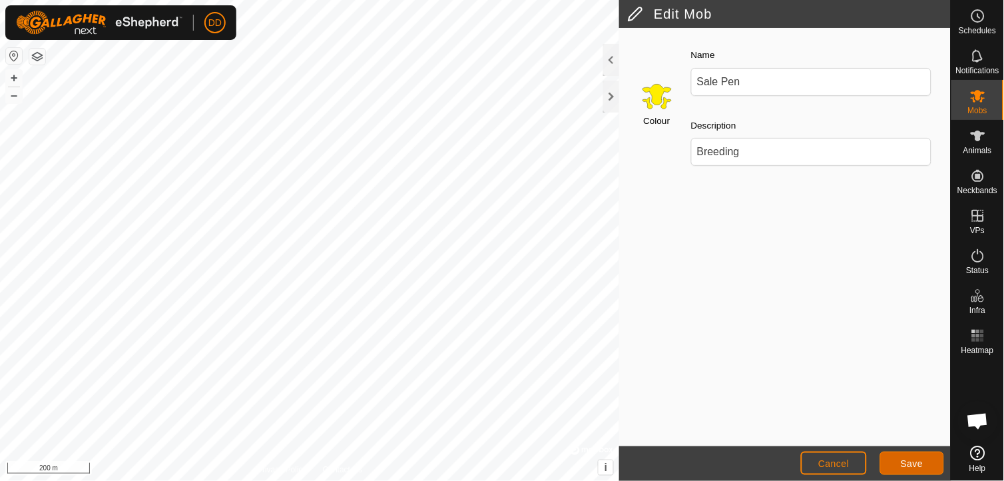
click at [897, 464] on button "Save" at bounding box center [912, 462] width 64 height 23
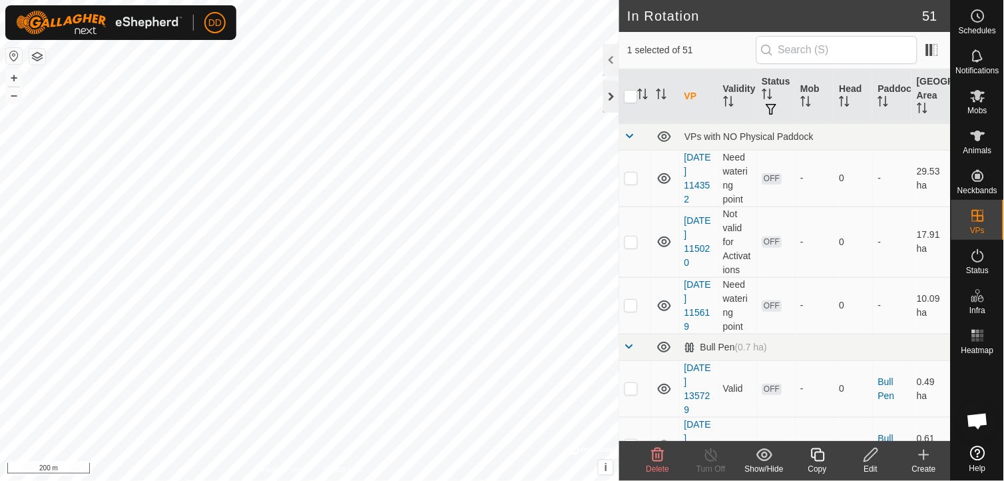
click at [608, 98] on div at bounding box center [611, 97] width 16 height 32
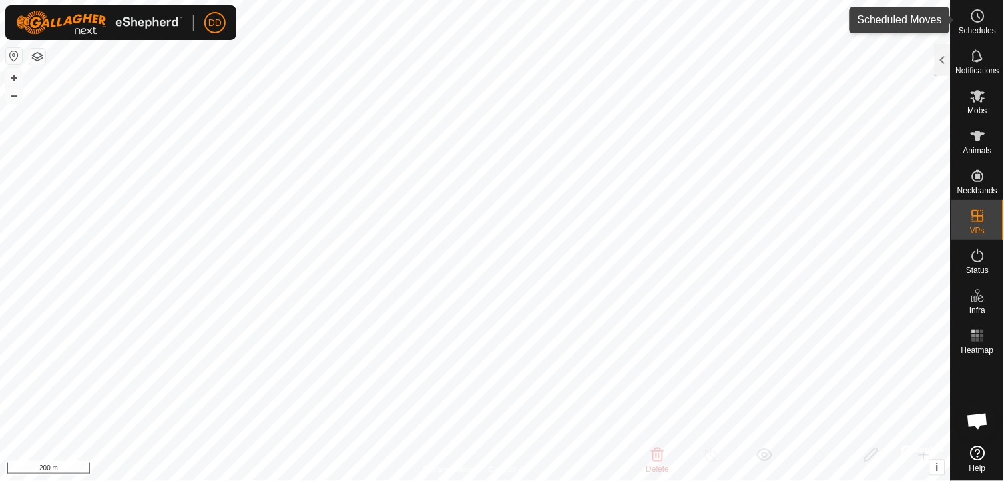
click at [970, 23] on icon at bounding box center [978, 16] width 16 height 16
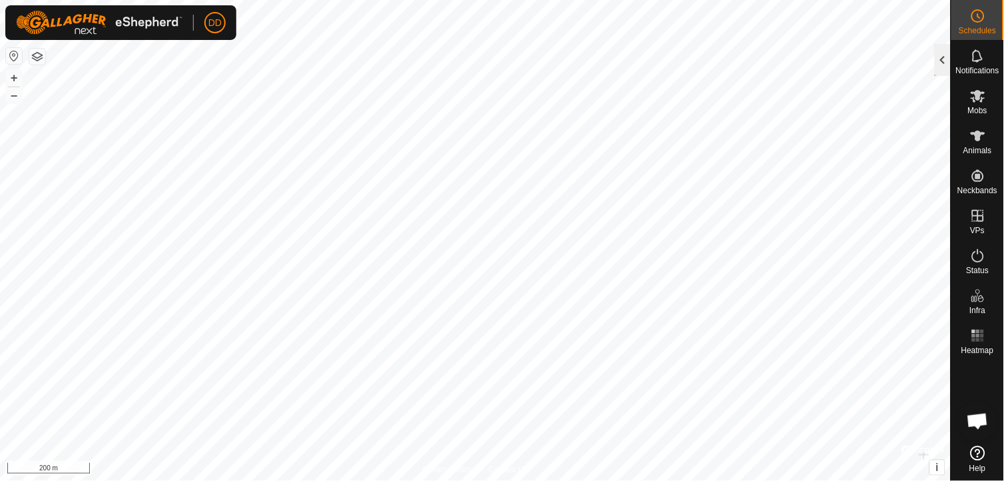
click at [940, 52] on div at bounding box center [942, 60] width 16 height 32
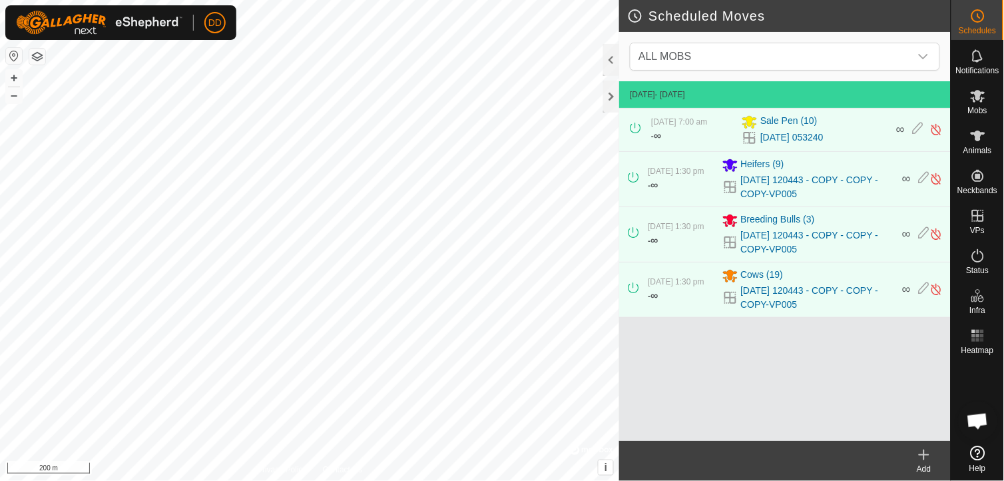
click at [926, 456] on icon at bounding box center [924, 455] width 16 height 16
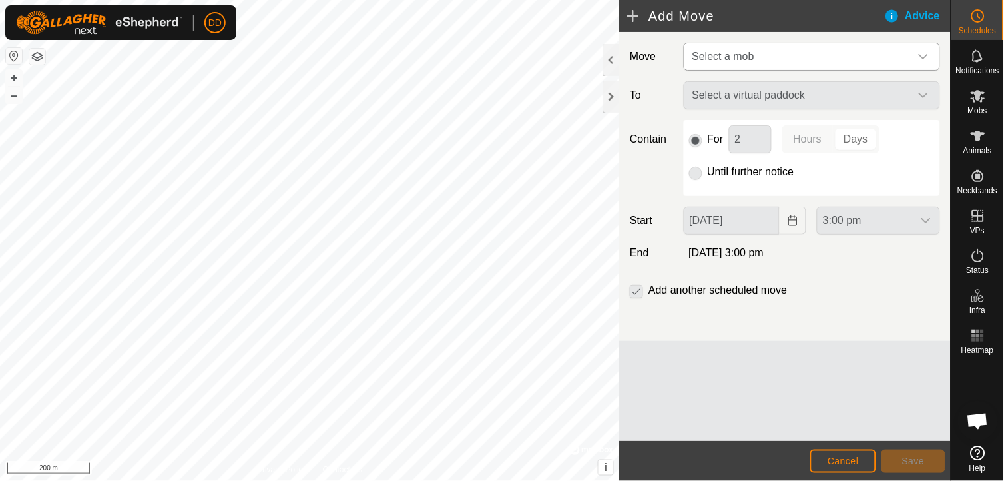
click at [926, 49] on div "dropdown trigger" at bounding box center [923, 56] width 27 height 27
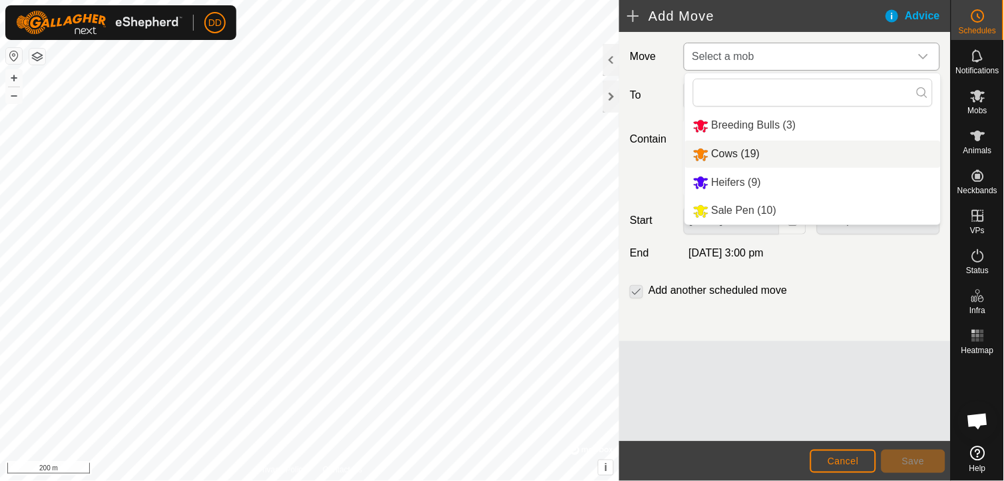
click at [739, 153] on li "Cows (19)" at bounding box center [813, 153] width 256 height 27
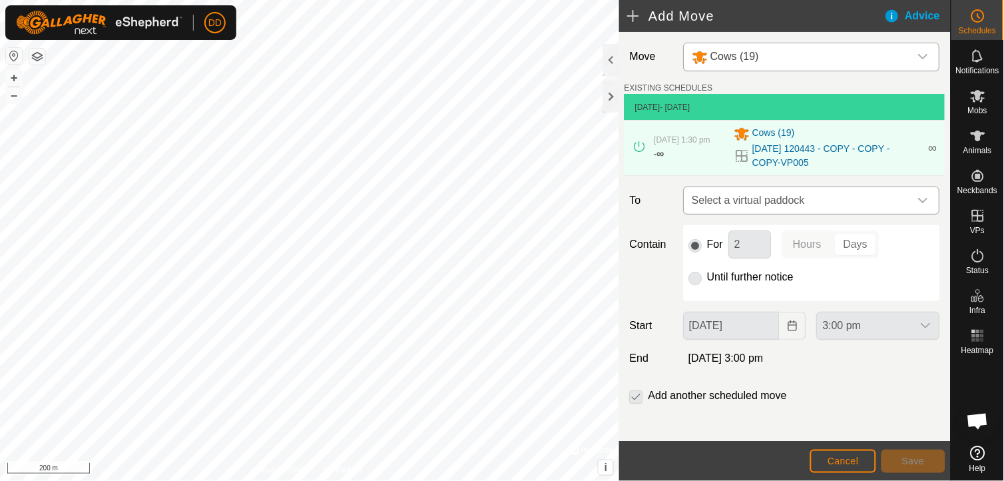
click at [918, 204] on icon "dropdown trigger" at bounding box center [923, 200] width 11 height 11
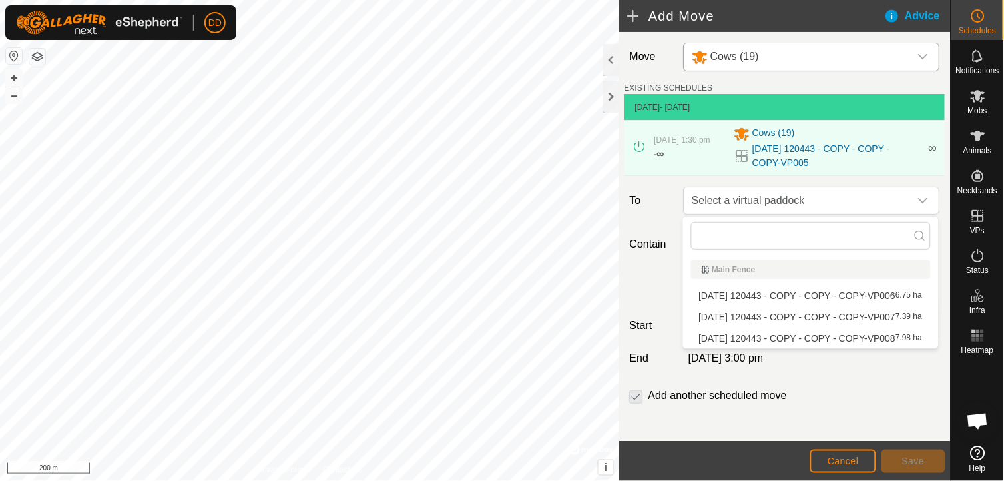
click at [826, 297] on li "[DATE] 120443 - COPY - COPY - COPY-VP006 6.75 ha" at bounding box center [811, 296] width 240 height 20
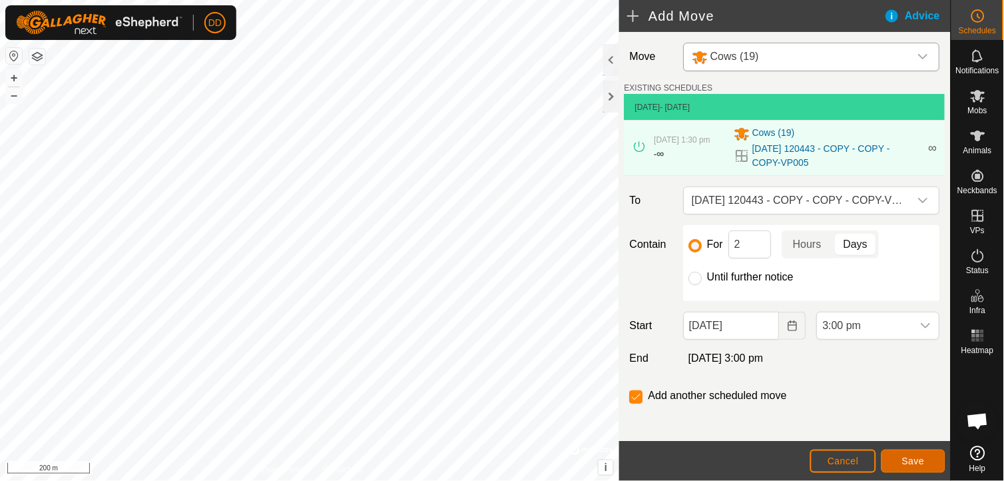
click at [909, 457] on span "Save" at bounding box center [913, 460] width 23 height 11
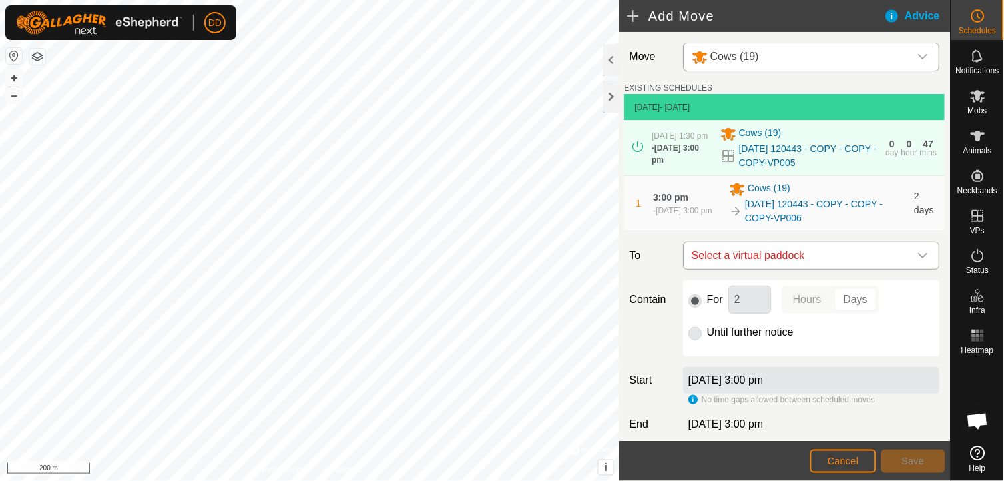
click at [918, 258] on icon "dropdown trigger" at bounding box center [922, 255] width 9 height 5
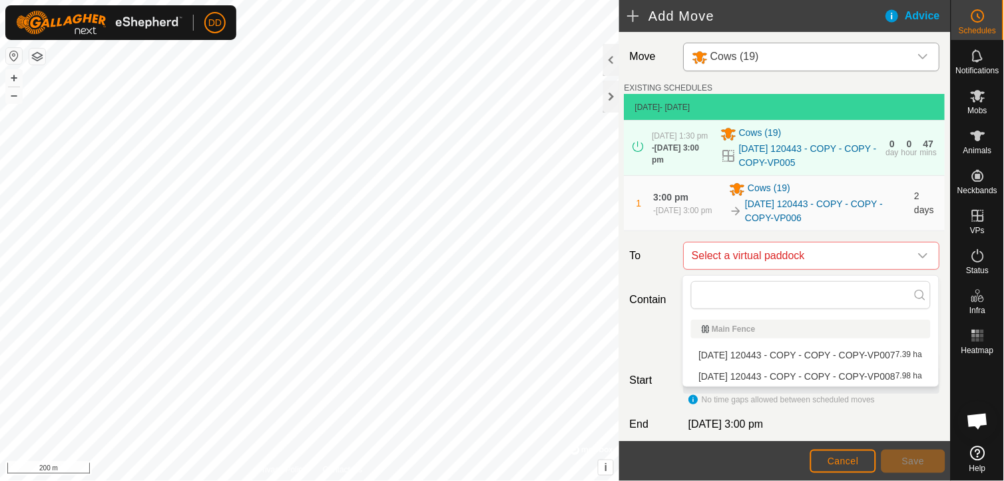
click at [856, 354] on li "[DATE] 120443 - COPY - COPY - COPY-VP007 7.39 ha" at bounding box center [811, 355] width 240 height 20
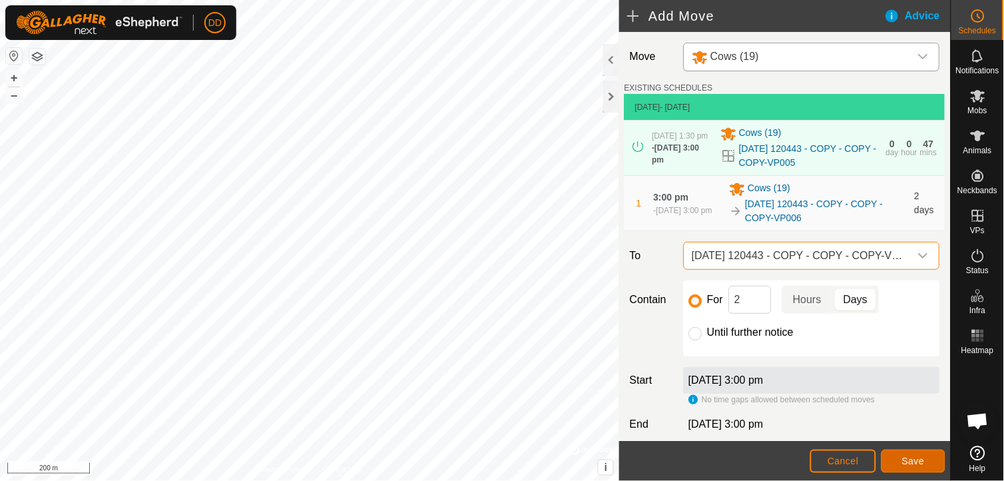
click at [914, 457] on span "Save" at bounding box center [913, 460] width 23 height 11
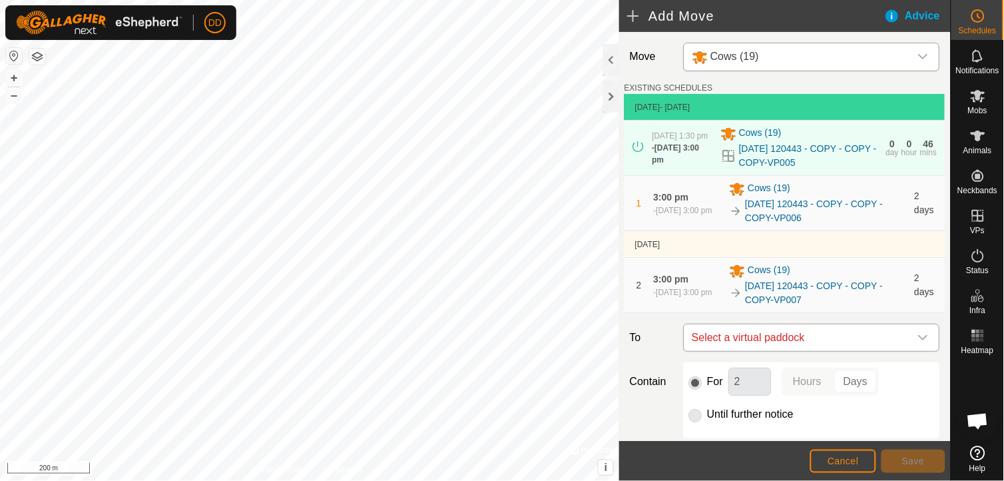
click at [918, 338] on icon "dropdown trigger" at bounding box center [923, 337] width 11 height 11
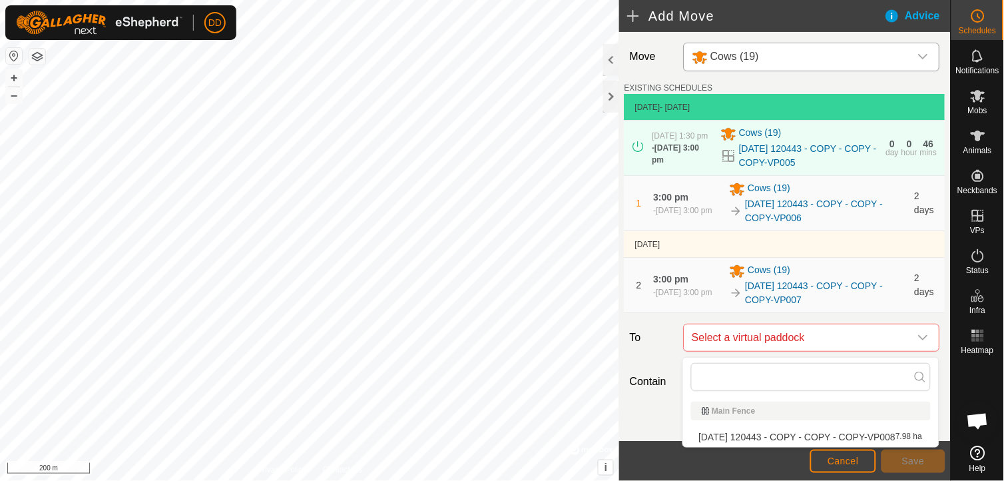
click at [843, 435] on li "[DATE] 120443 - COPY - COPY - COPY-VP008 7.98 ha" at bounding box center [811, 437] width 240 height 20
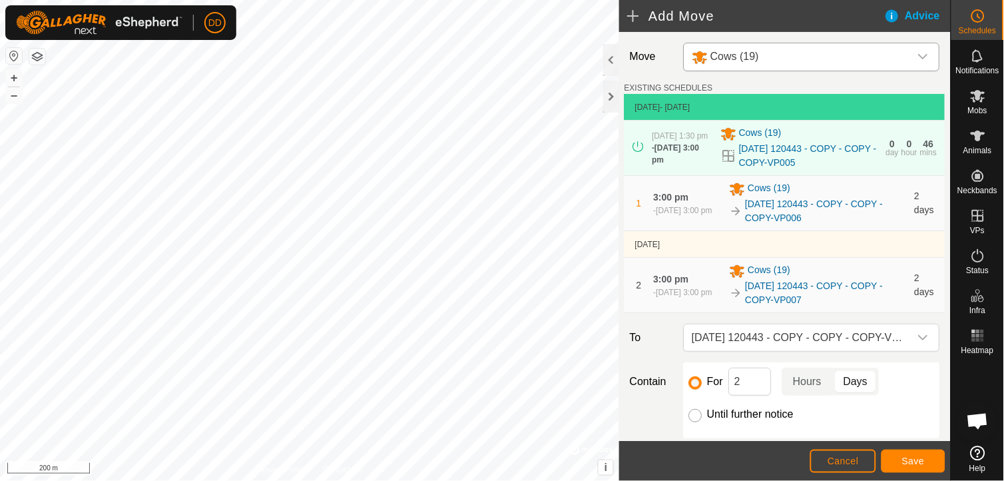
click at [691, 422] on input "Until further notice" at bounding box center [695, 415] width 13 height 13
radio input "true"
checkbox input "false"
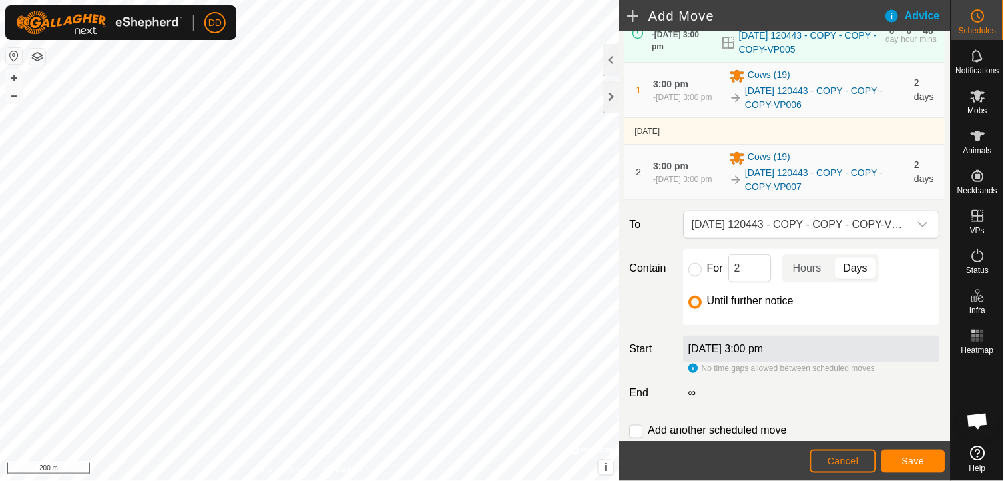
scroll to position [157, 0]
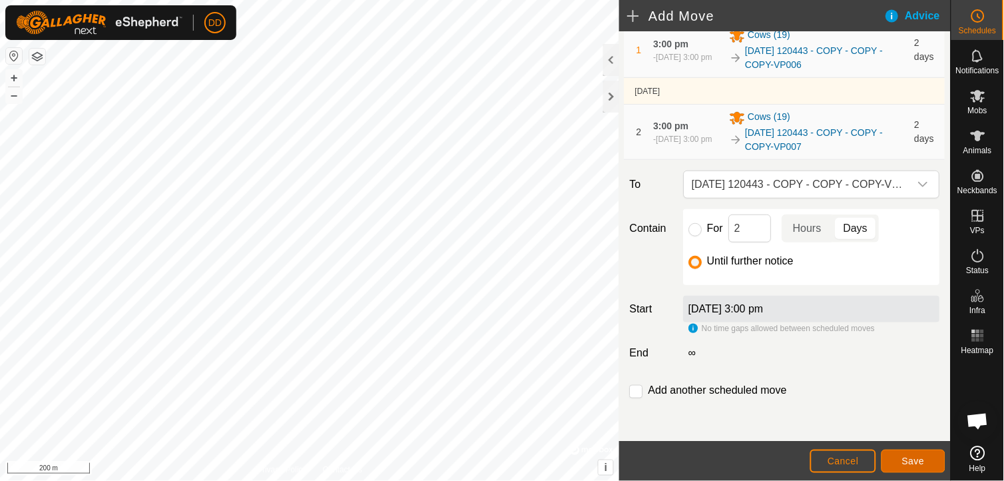
click at [906, 458] on span "Save" at bounding box center [913, 460] width 23 height 11
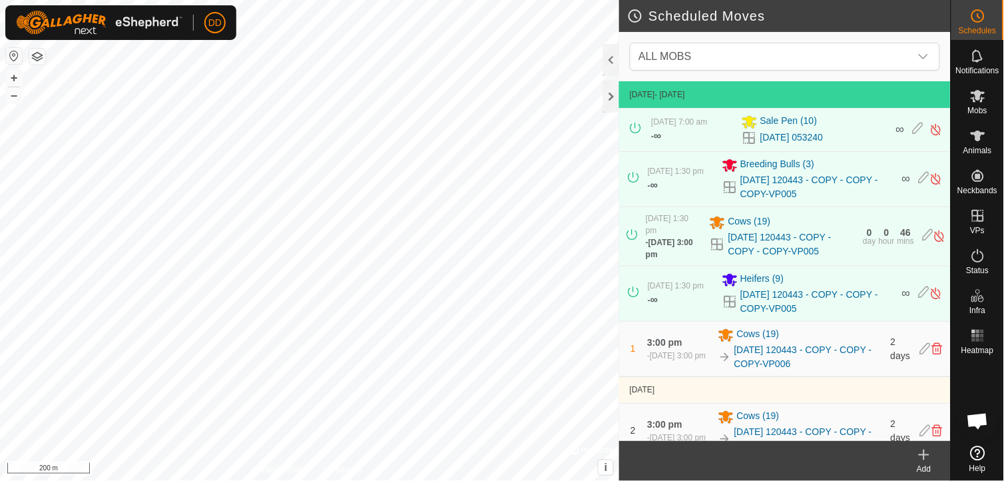
click at [923, 457] on icon at bounding box center [924, 455] width 16 height 16
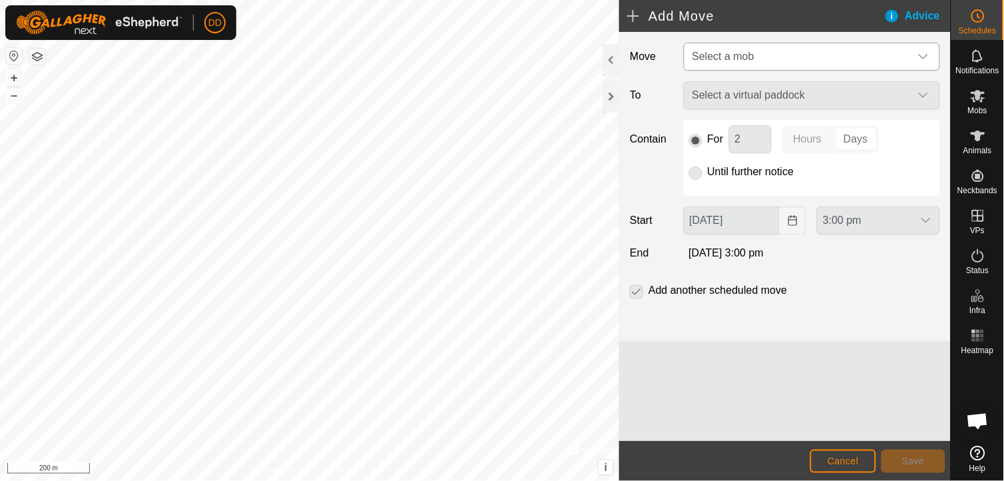
click at [918, 55] on icon "dropdown trigger" at bounding box center [923, 56] width 11 height 11
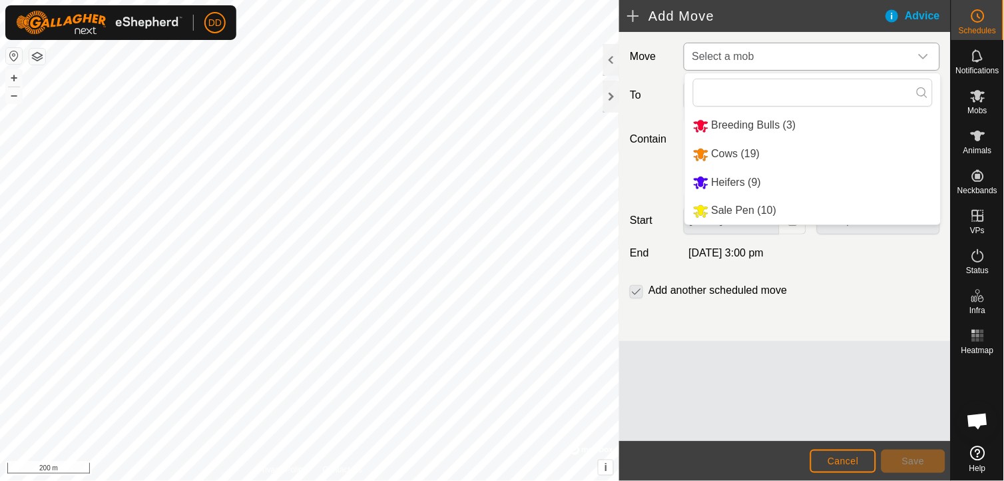
click at [736, 182] on li "Heifers (9)" at bounding box center [813, 182] width 256 height 27
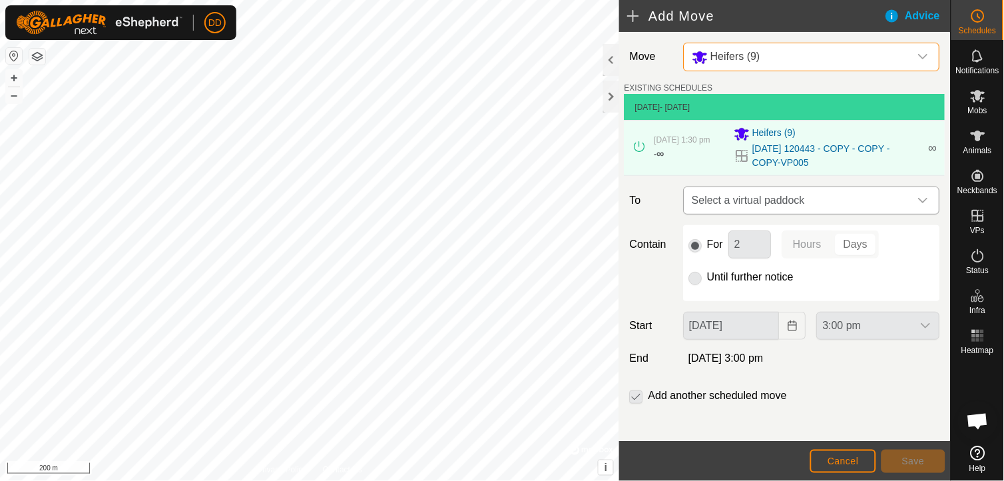
click at [918, 202] on icon "dropdown trigger" at bounding box center [923, 200] width 11 height 11
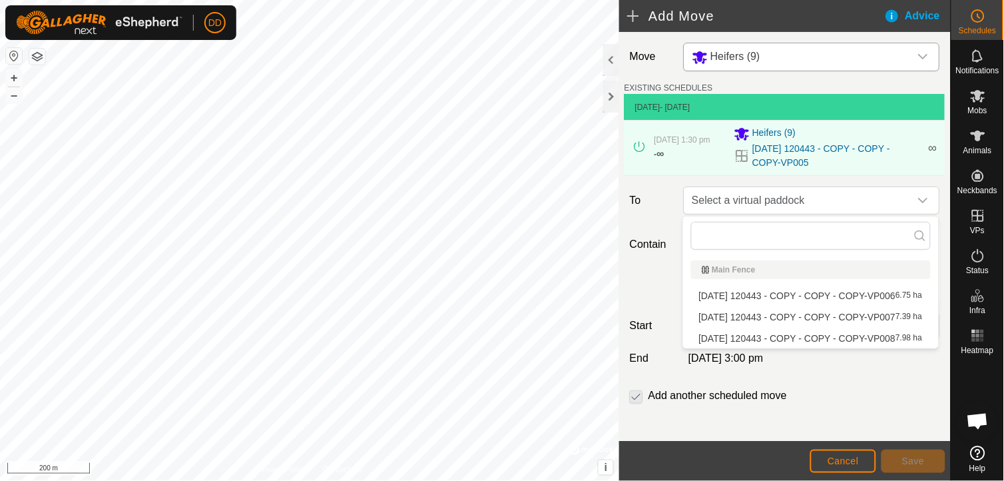
click at [847, 294] on li "[DATE] 120443 - COPY - COPY - COPY-VP006 6.75 ha" at bounding box center [811, 296] width 240 height 20
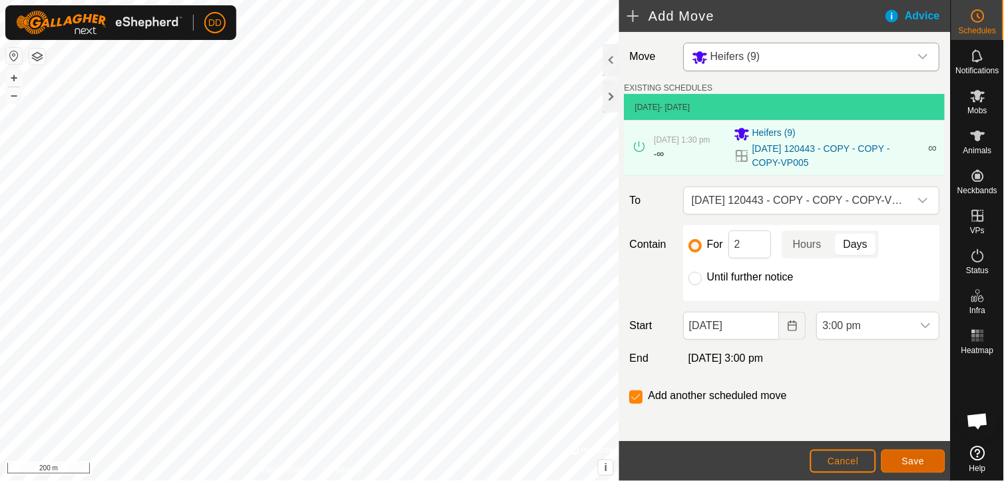
click at [906, 457] on span "Save" at bounding box center [913, 460] width 23 height 11
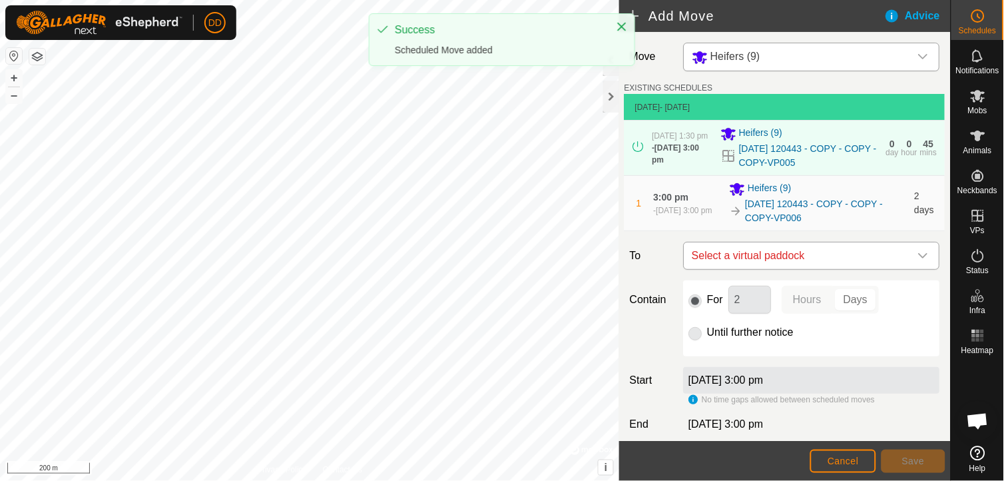
click at [918, 256] on icon "dropdown trigger" at bounding box center [923, 255] width 11 height 11
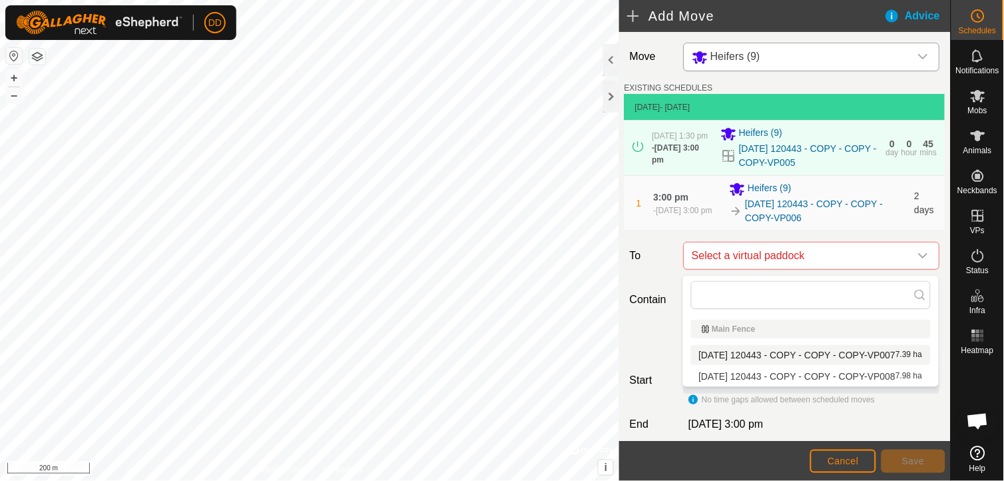
click at [861, 351] on li "[DATE] 120443 - COPY - COPY - COPY-VP007 7.39 ha" at bounding box center [811, 355] width 240 height 20
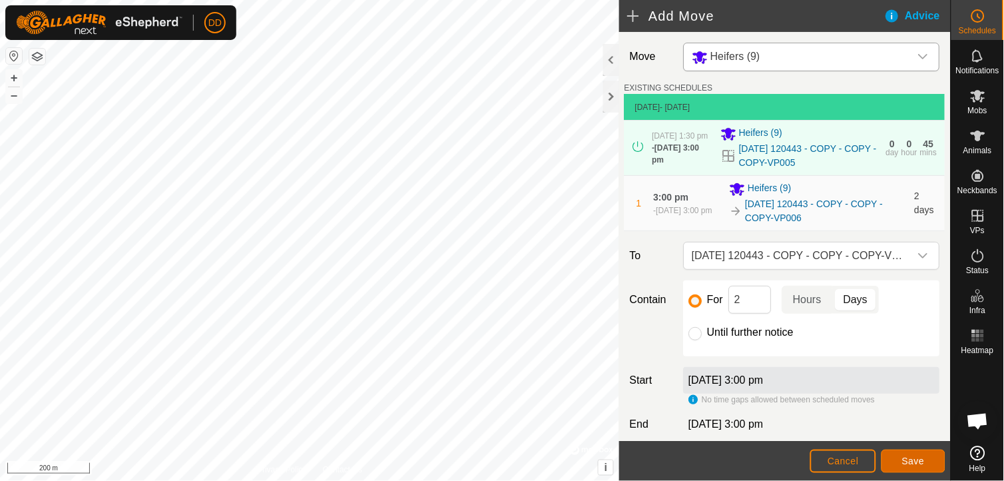
click at [907, 453] on button "Save" at bounding box center [913, 460] width 64 height 23
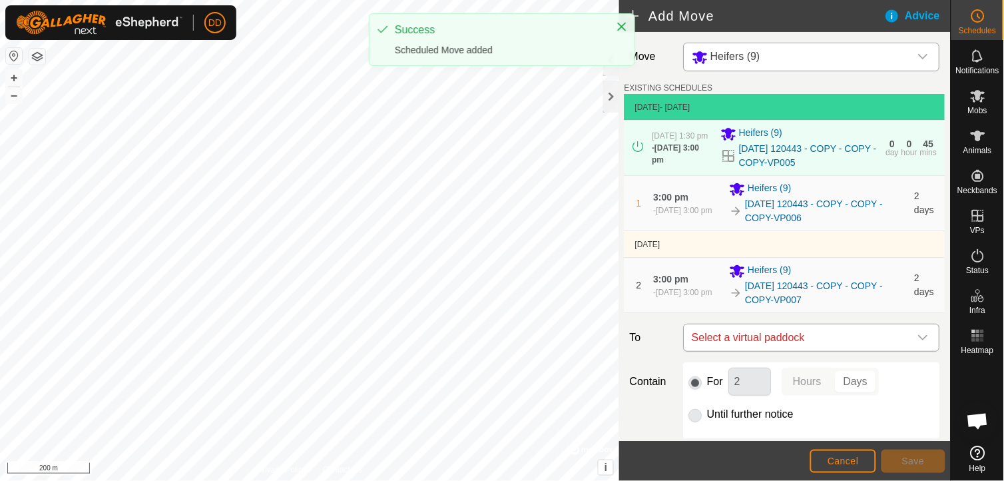
click at [918, 341] on icon "dropdown trigger" at bounding box center [923, 337] width 11 height 11
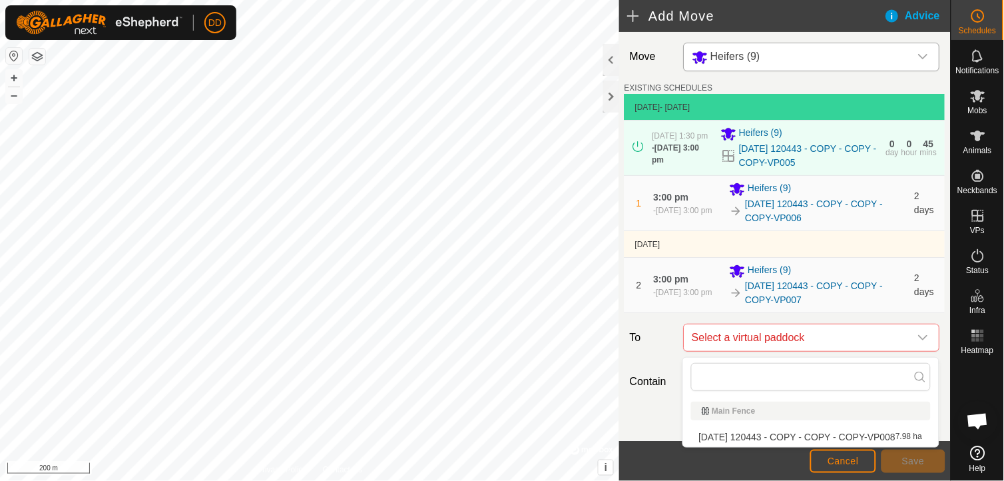
click at [843, 437] on li "[DATE] 120443 - COPY - COPY - COPY-VP008 7.98 ha" at bounding box center [811, 437] width 240 height 20
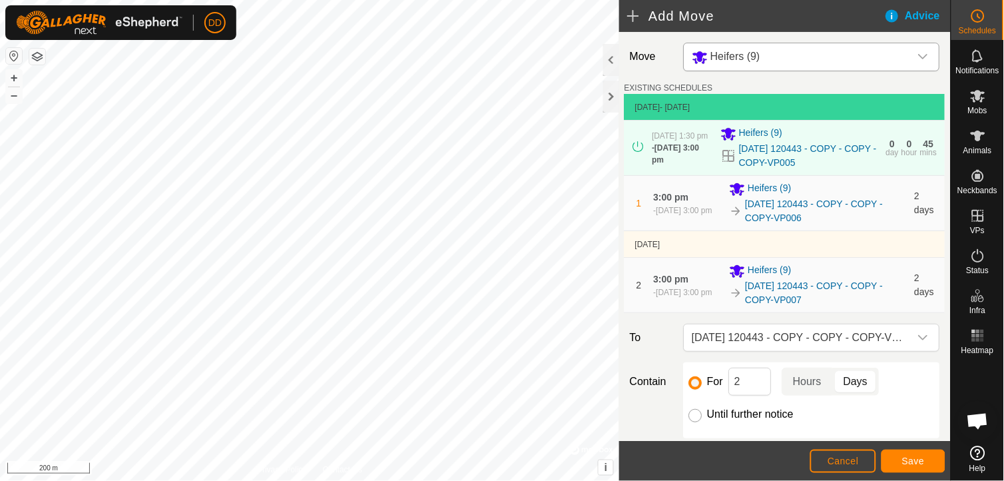
click at [692, 421] on input "Until further notice" at bounding box center [695, 415] width 13 height 13
radio input "true"
checkbox input "false"
click at [902, 461] on span "Save" at bounding box center [913, 460] width 23 height 11
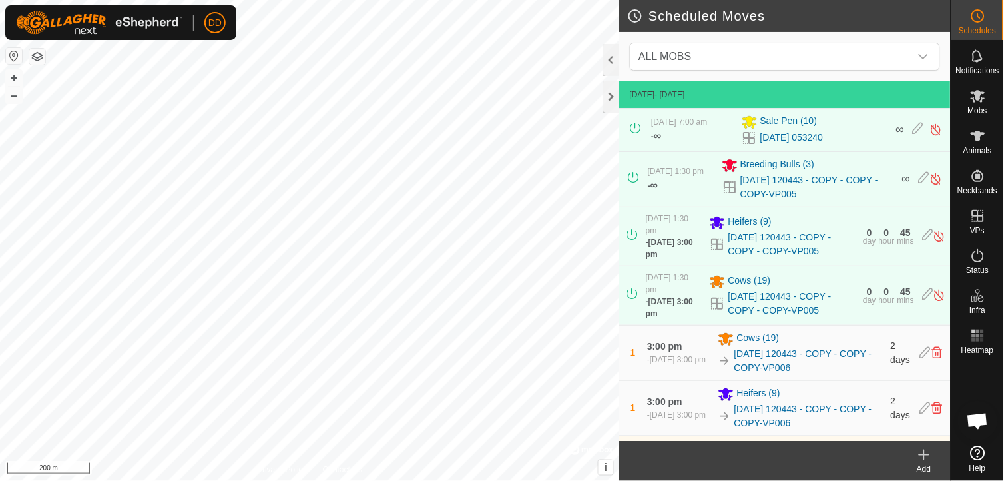
click at [918, 453] on icon at bounding box center [924, 455] width 16 height 16
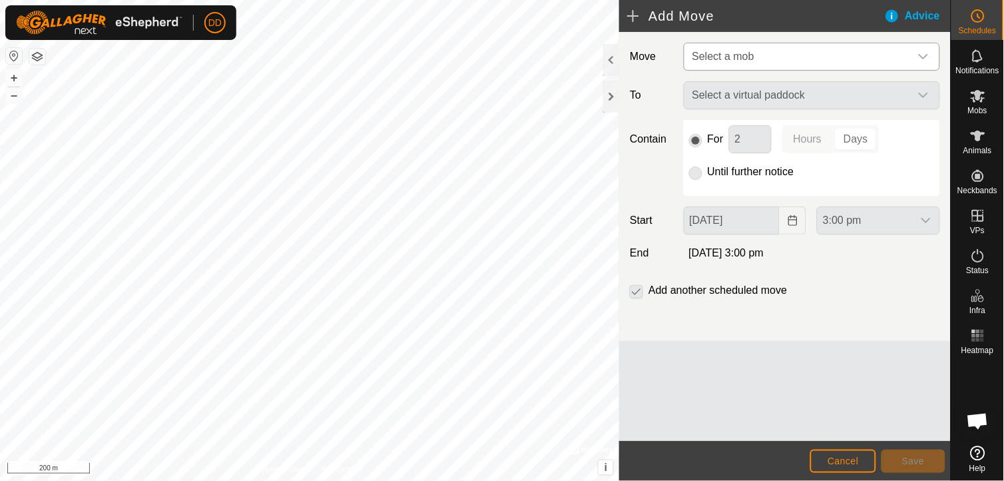
click at [928, 51] on icon "dropdown trigger" at bounding box center [923, 56] width 11 height 11
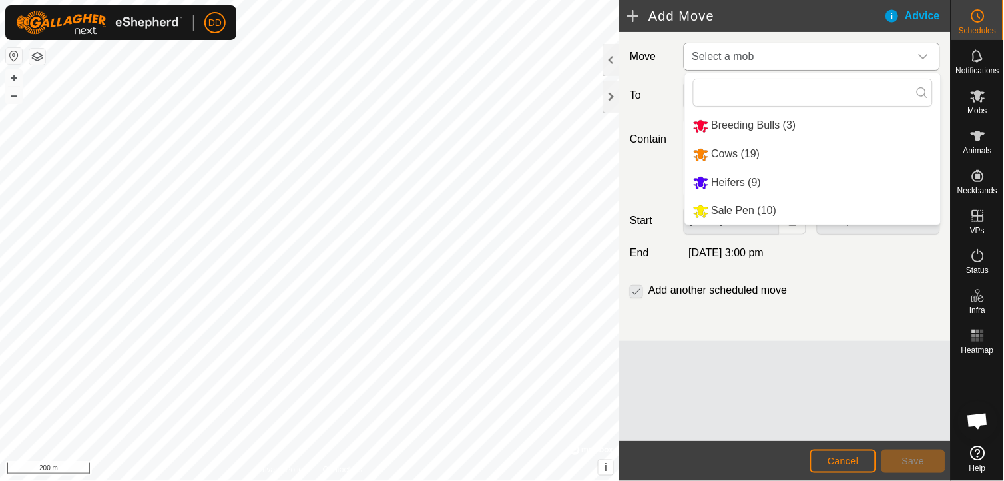
click at [762, 122] on li "Breeding Bulls (3)" at bounding box center [813, 125] width 256 height 27
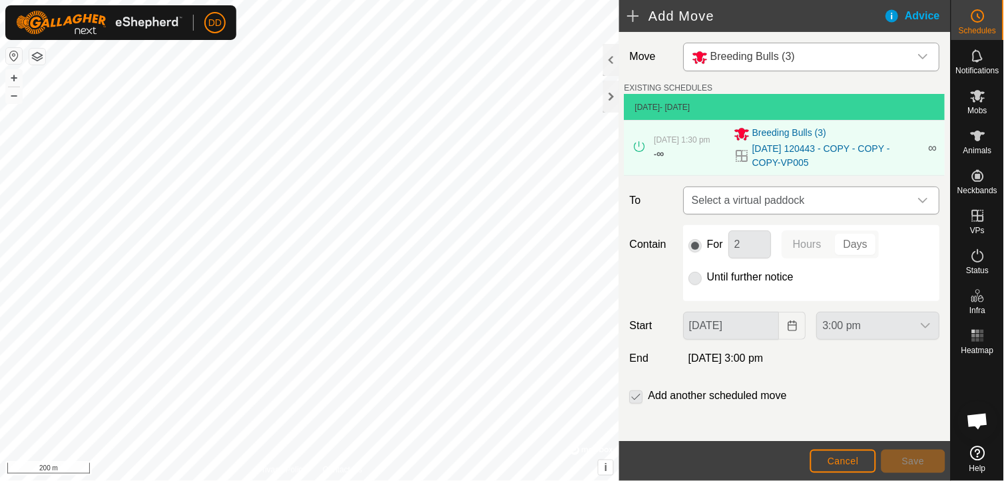
click at [910, 208] on div "dropdown trigger" at bounding box center [923, 200] width 27 height 27
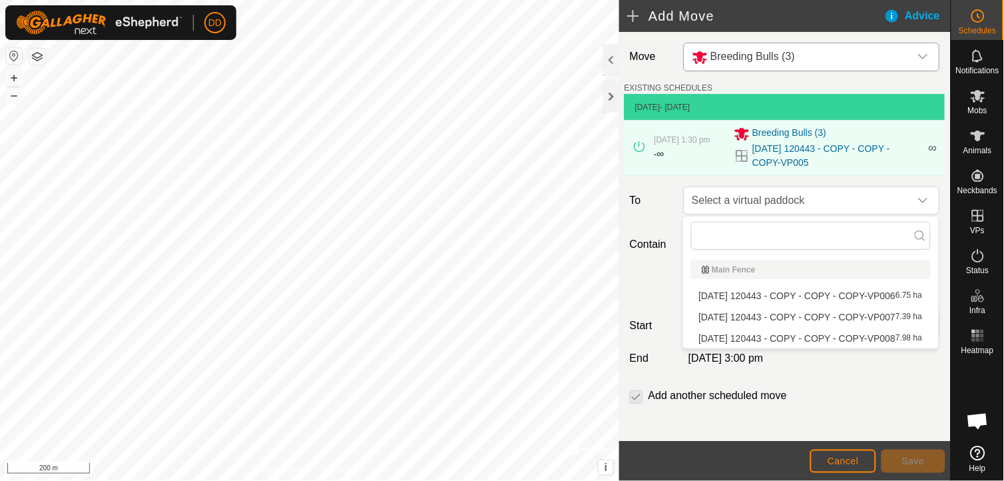
click at [819, 295] on li "[DATE] 120443 - COPY - COPY - COPY-VP006 6.75 ha" at bounding box center [811, 296] width 240 height 20
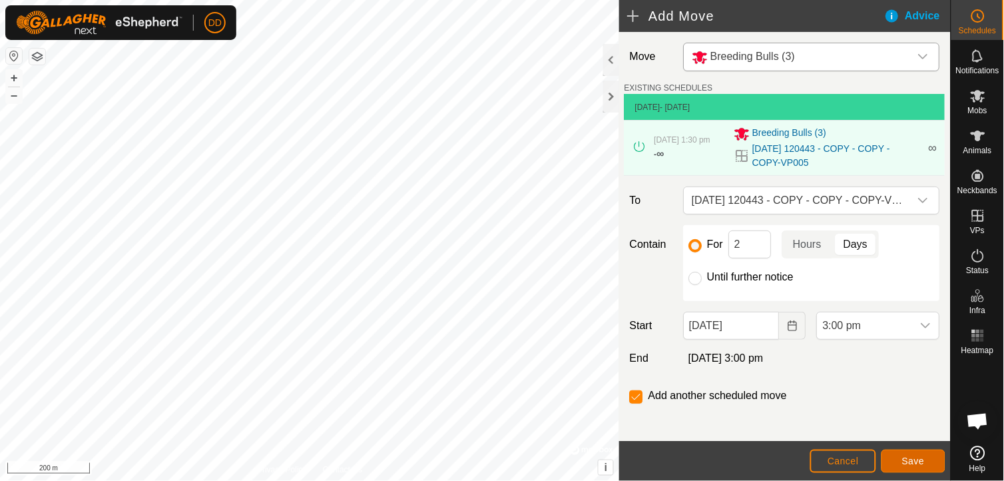
click at [912, 455] on span "Save" at bounding box center [913, 460] width 23 height 11
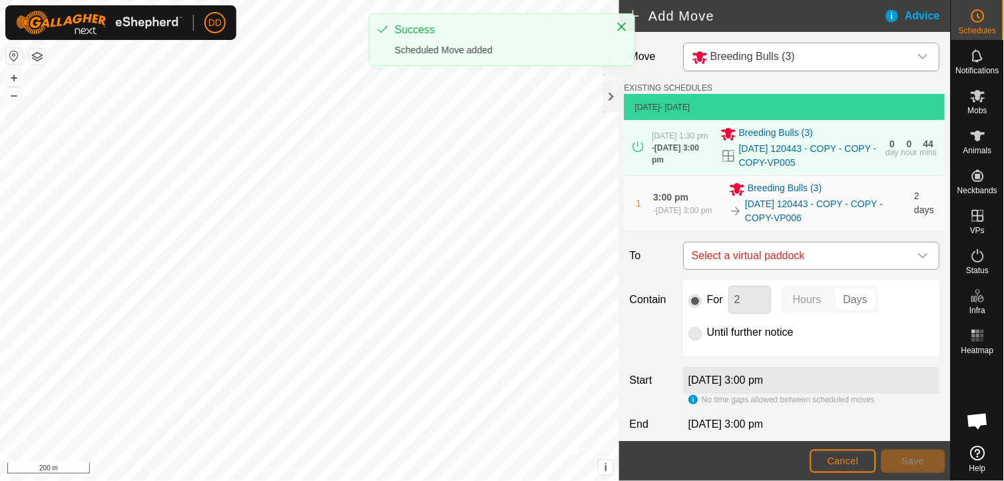
click at [918, 262] on div "dropdown trigger" at bounding box center [923, 255] width 27 height 27
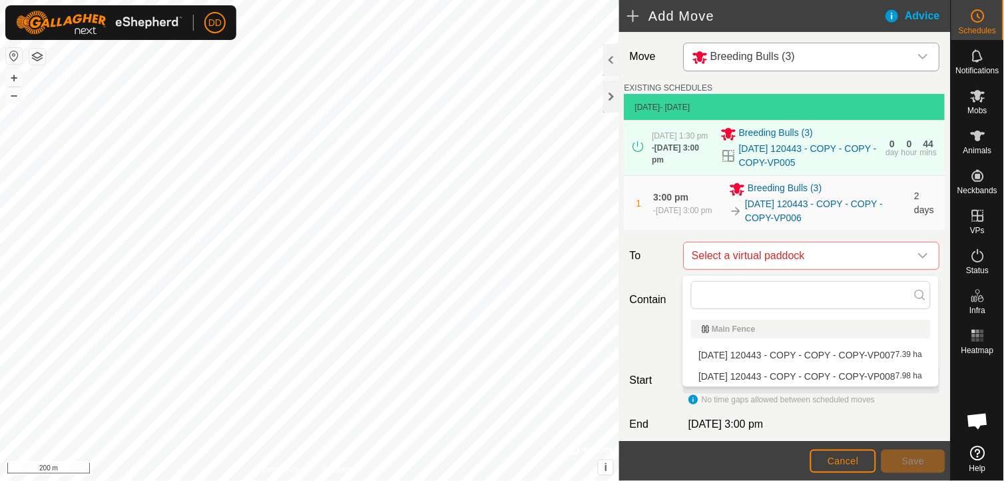
click at [800, 355] on li "[DATE] 120443 - COPY - COPY - COPY-VP007 7.39 ha" at bounding box center [811, 355] width 240 height 20
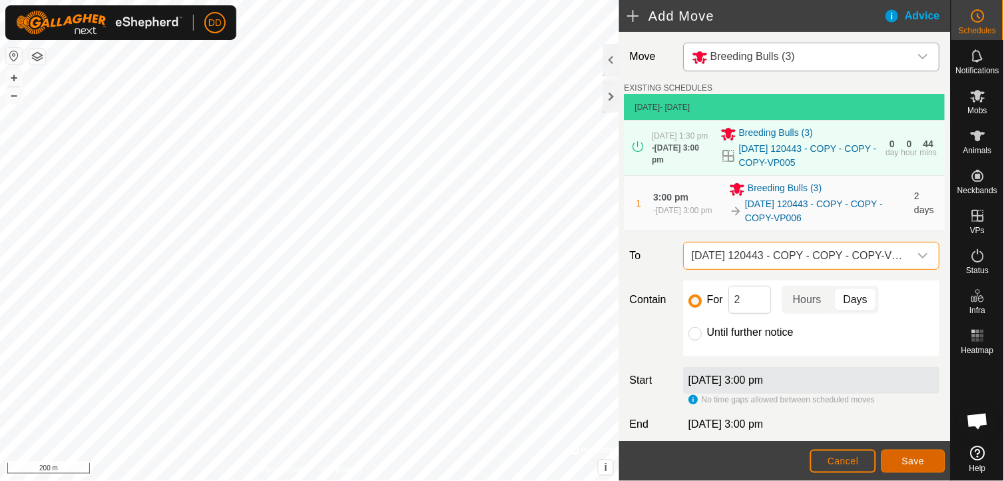
click at [900, 461] on button "Save" at bounding box center [913, 460] width 64 height 23
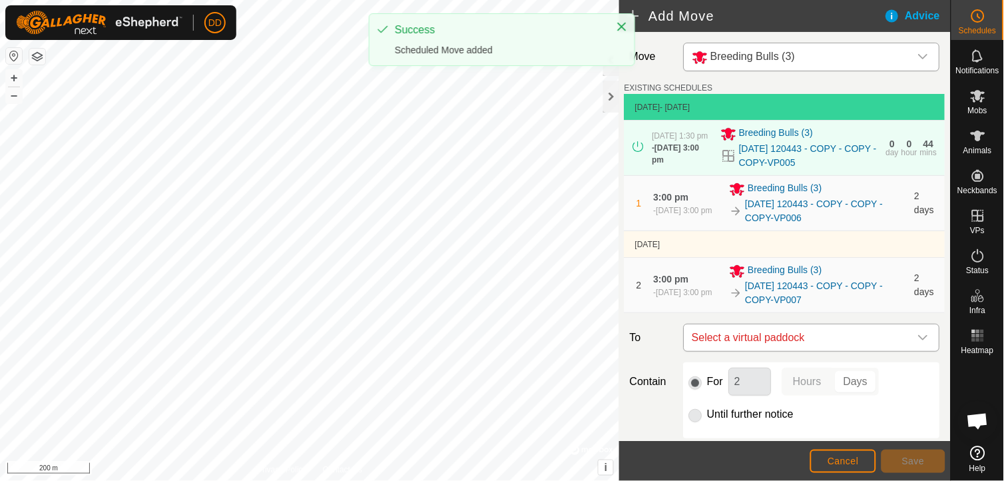
click at [918, 339] on icon "dropdown trigger" at bounding box center [923, 337] width 11 height 11
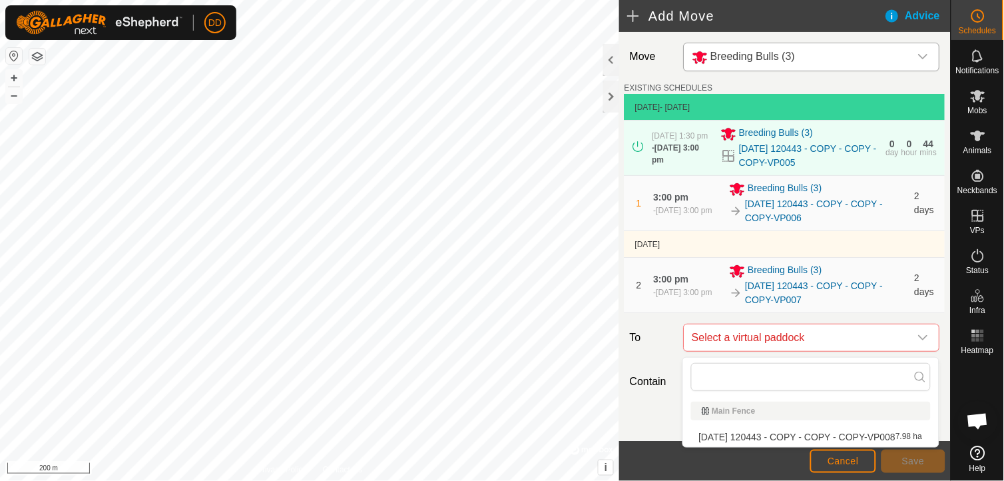
click at [791, 435] on li "[DATE] 120443 - COPY - COPY - COPY-VP008 7.98 ha" at bounding box center [811, 437] width 240 height 20
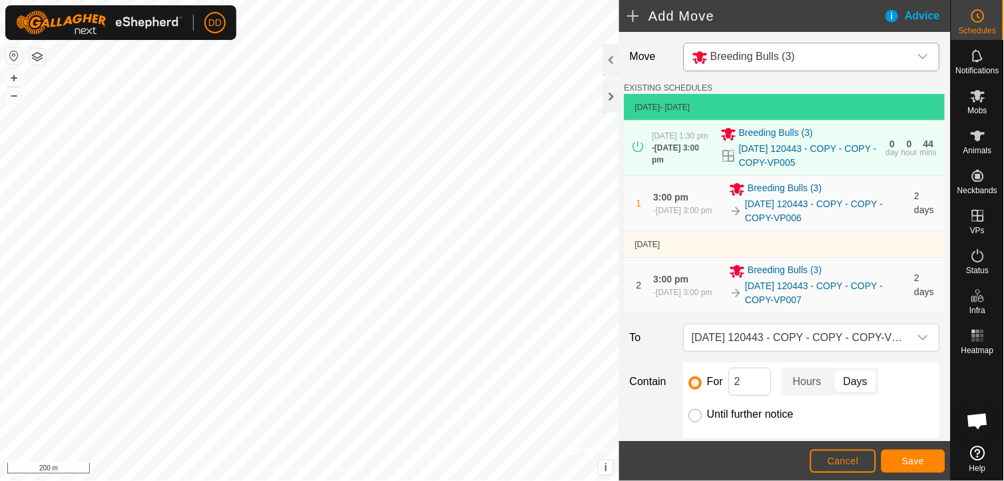
click at [697, 422] on input "Until further notice" at bounding box center [695, 415] width 13 height 13
radio input "true"
checkbox input "false"
click at [906, 461] on span "Save" at bounding box center [913, 460] width 23 height 11
